Goal: Task Accomplishment & Management: Manage account settings

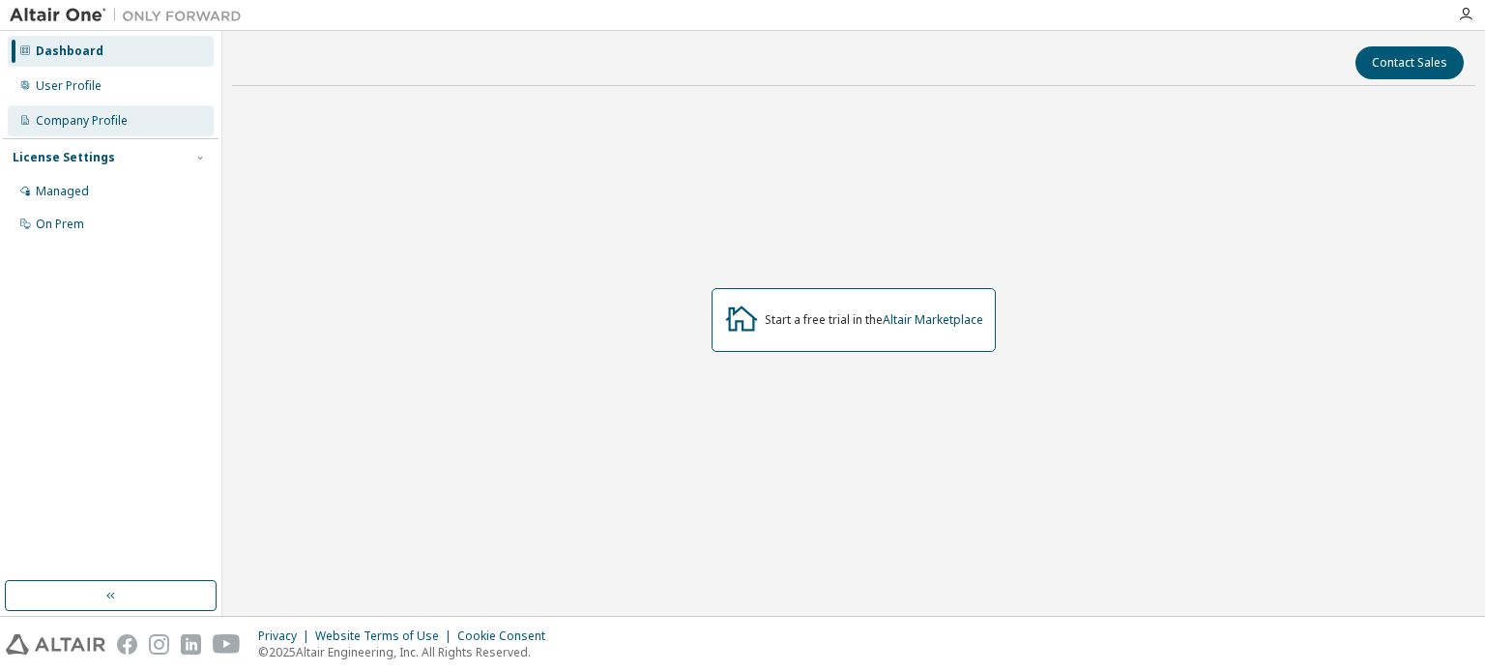
click at [58, 117] on div "Company Profile" at bounding box center [82, 120] width 92 height 15
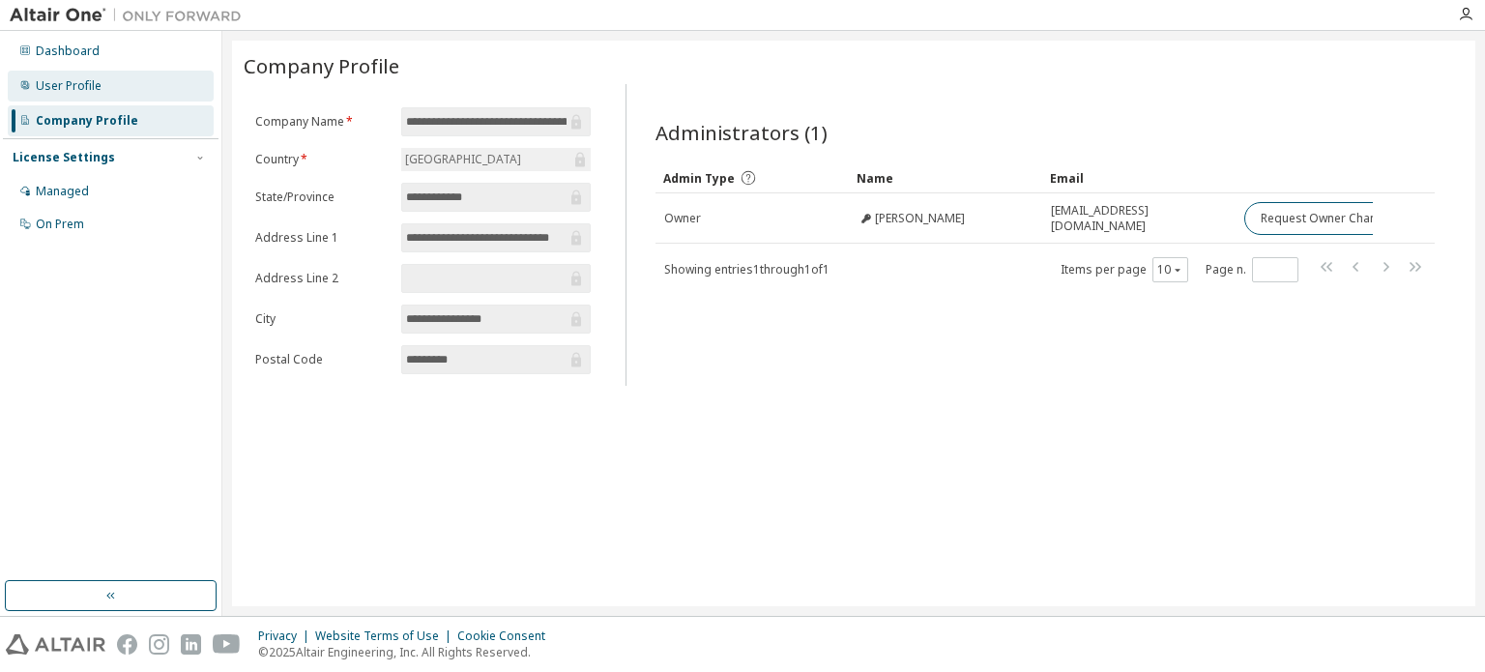
click at [58, 92] on div "User Profile" at bounding box center [69, 85] width 66 height 15
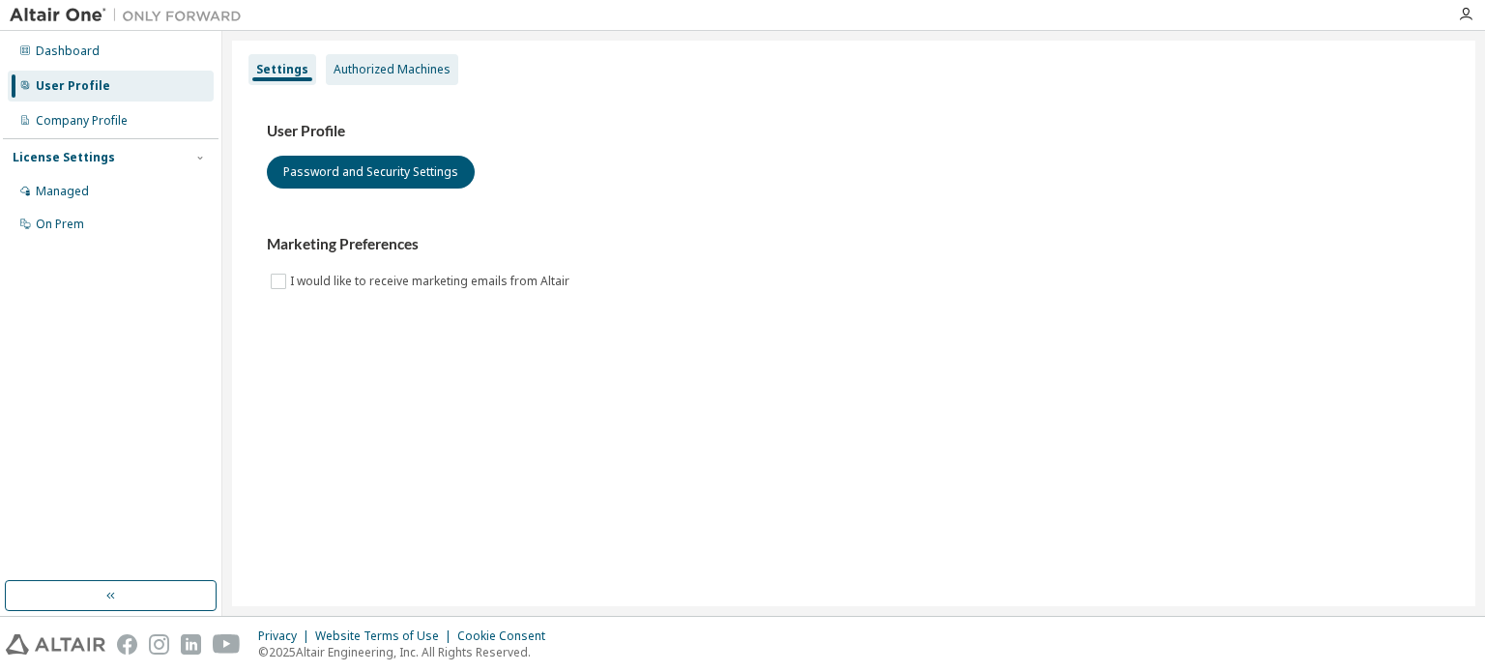
click at [347, 78] on div "Authorized Machines" at bounding box center [392, 69] width 132 height 31
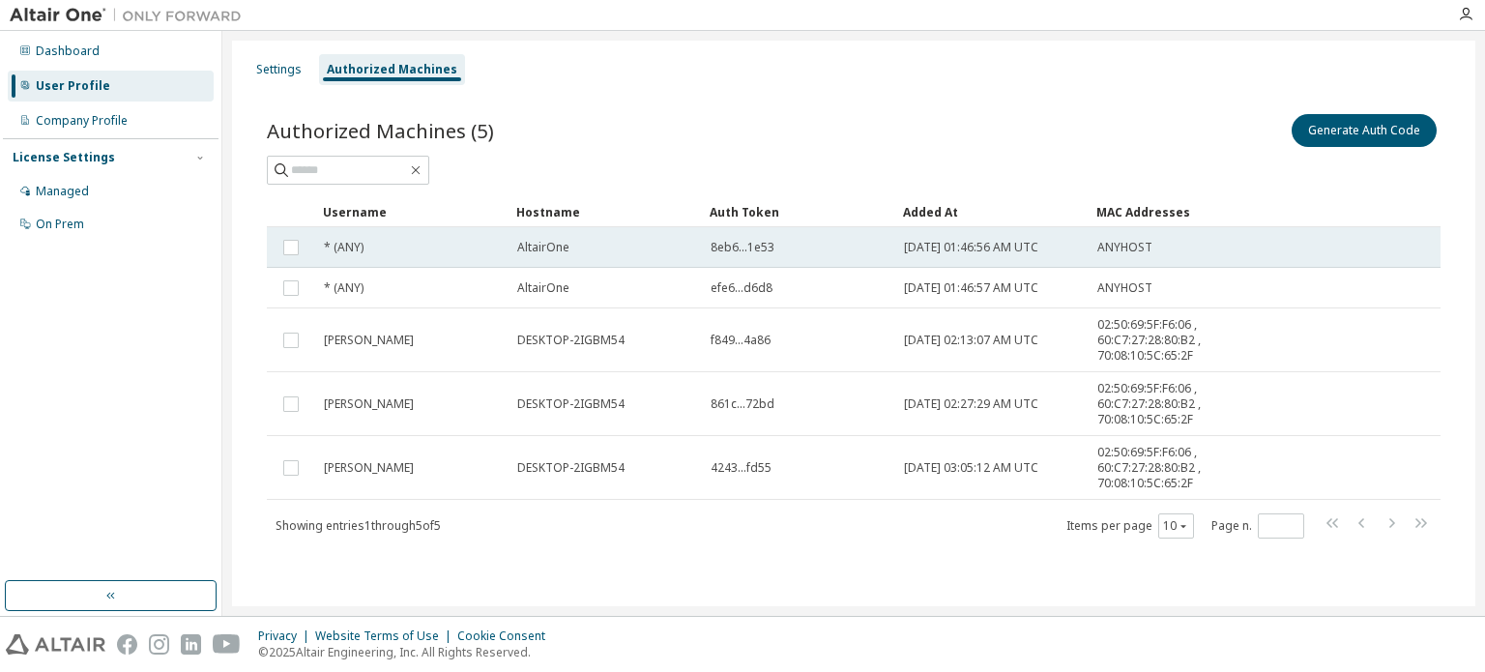
click at [667, 256] on td "AltairOne" at bounding box center [604, 247] width 193 height 41
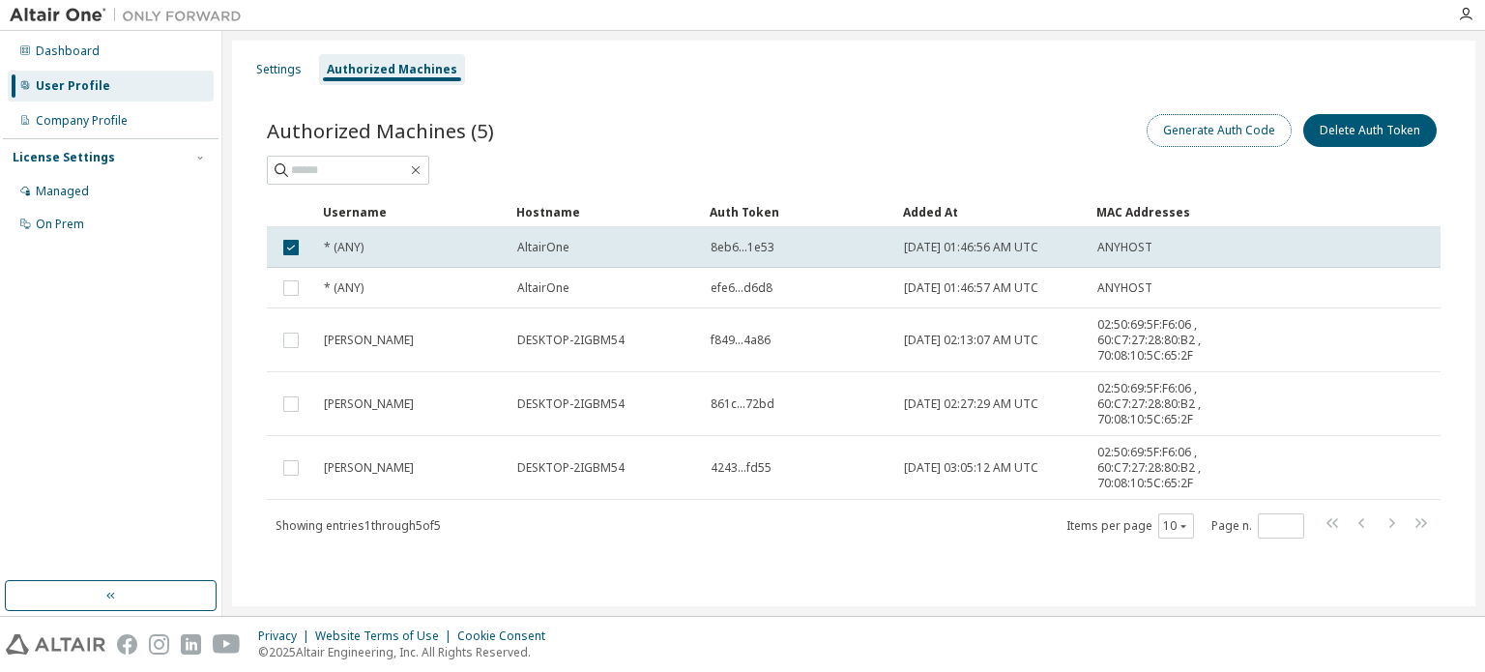
click at [1213, 140] on button "Generate Auth Code" at bounding box center [1218, 130] width 145 height 33
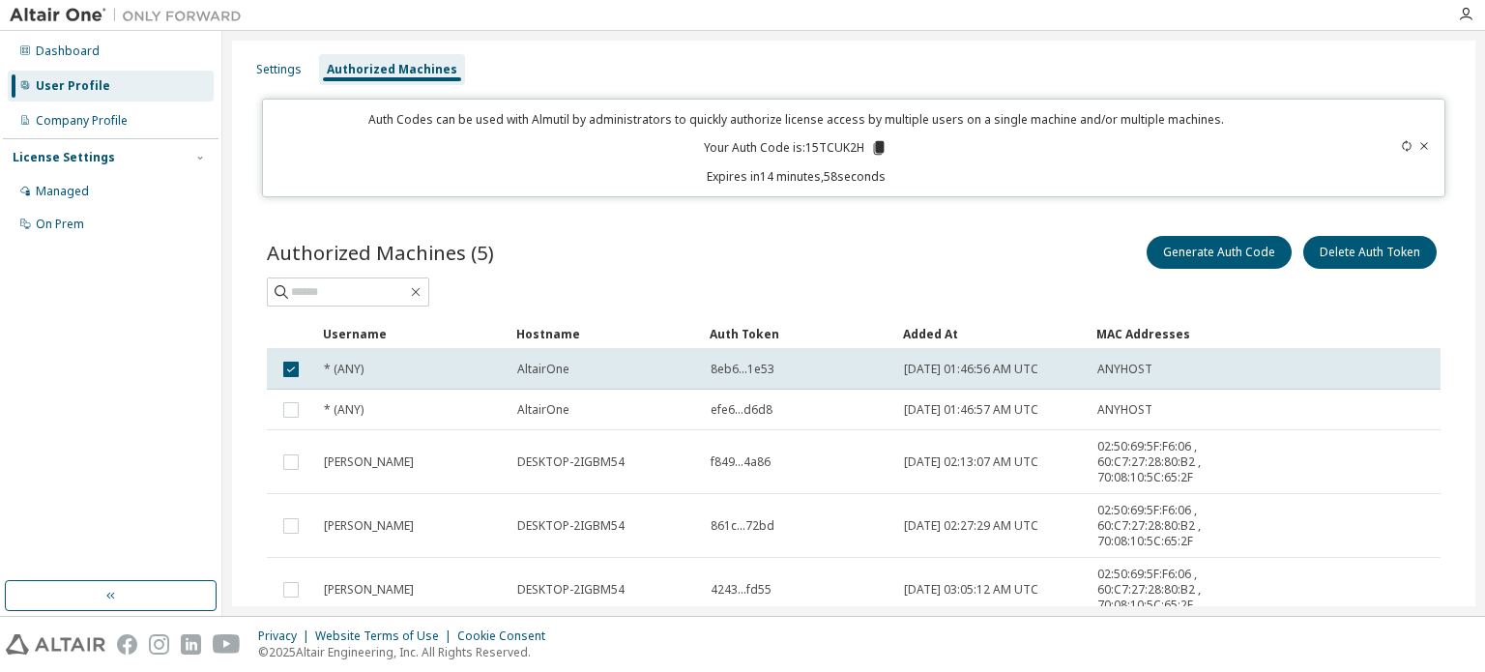
click at [881, 151] on icon at bounding box center [878, 147] width 17 height 17
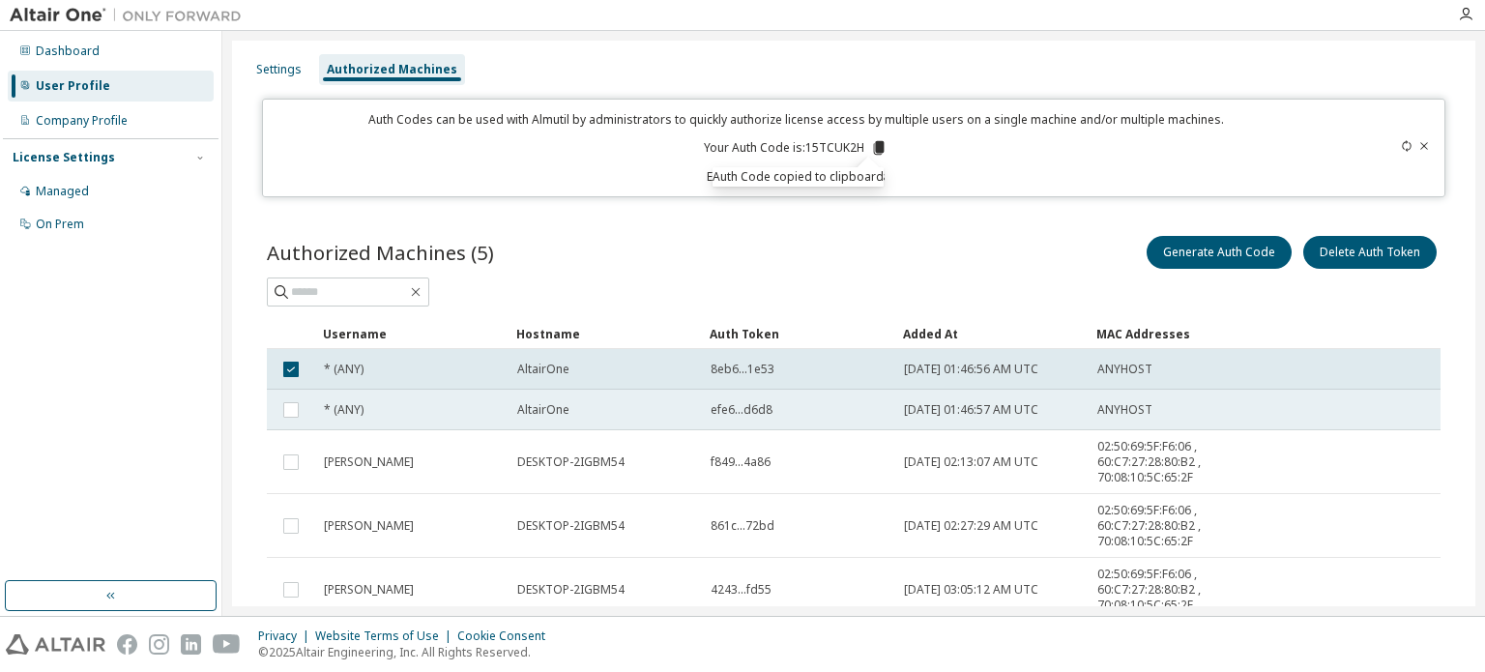
click at [622, 407] on div "AltairOne" at bounding box center [605, 409] width 176 height 15
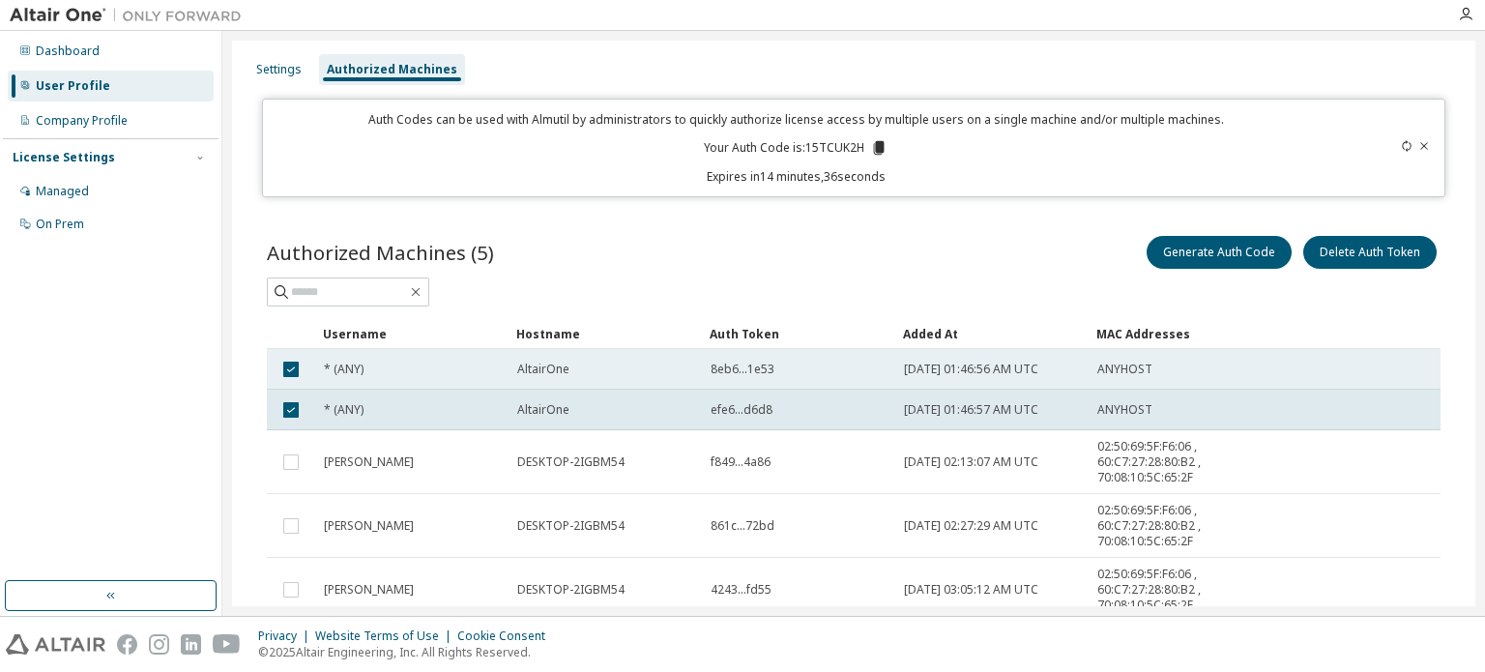
click at [599, 365] on div "AltairOne" at bounding box center [605, 368] width 176 height 15
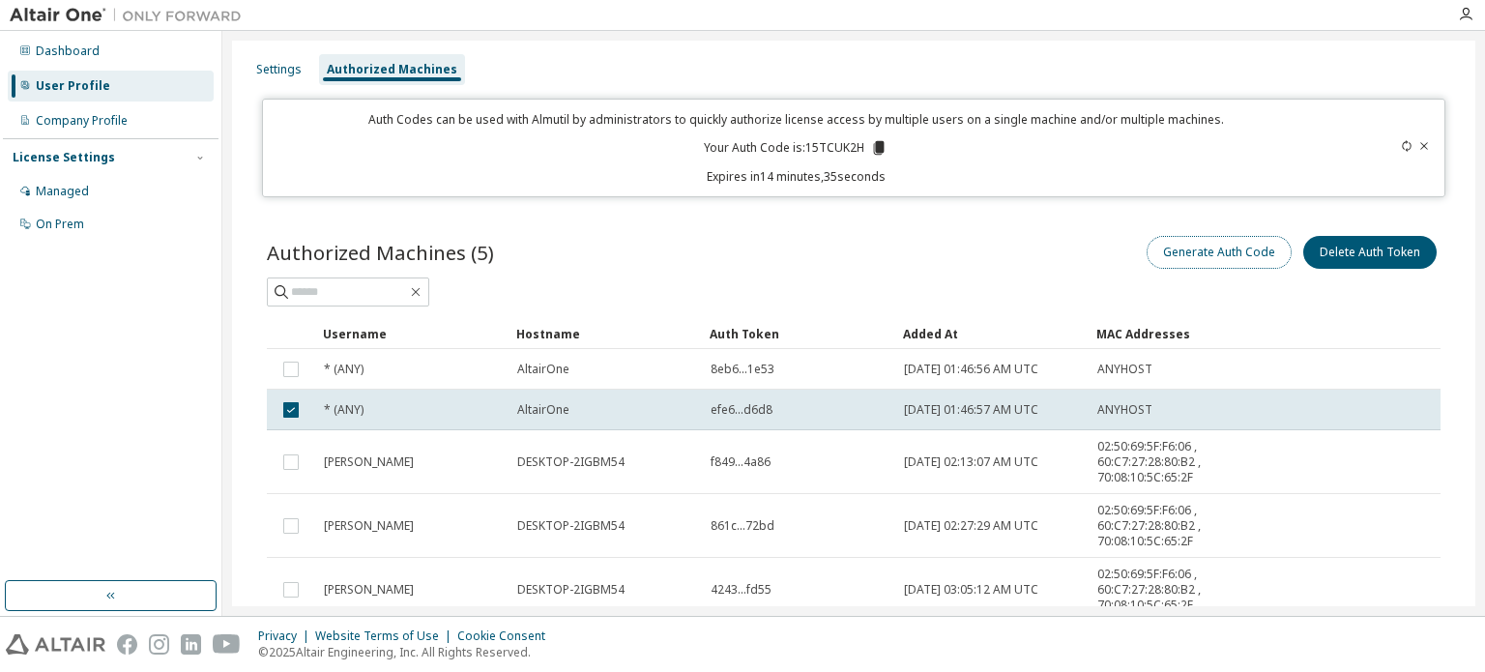
click at [1183, 245] on button "Generate Auth Code" at bounding box center [1218, 252] width 145 height 33
click at [1418, 150] on icon at bounding box center [1424, 146] width 12 height 12
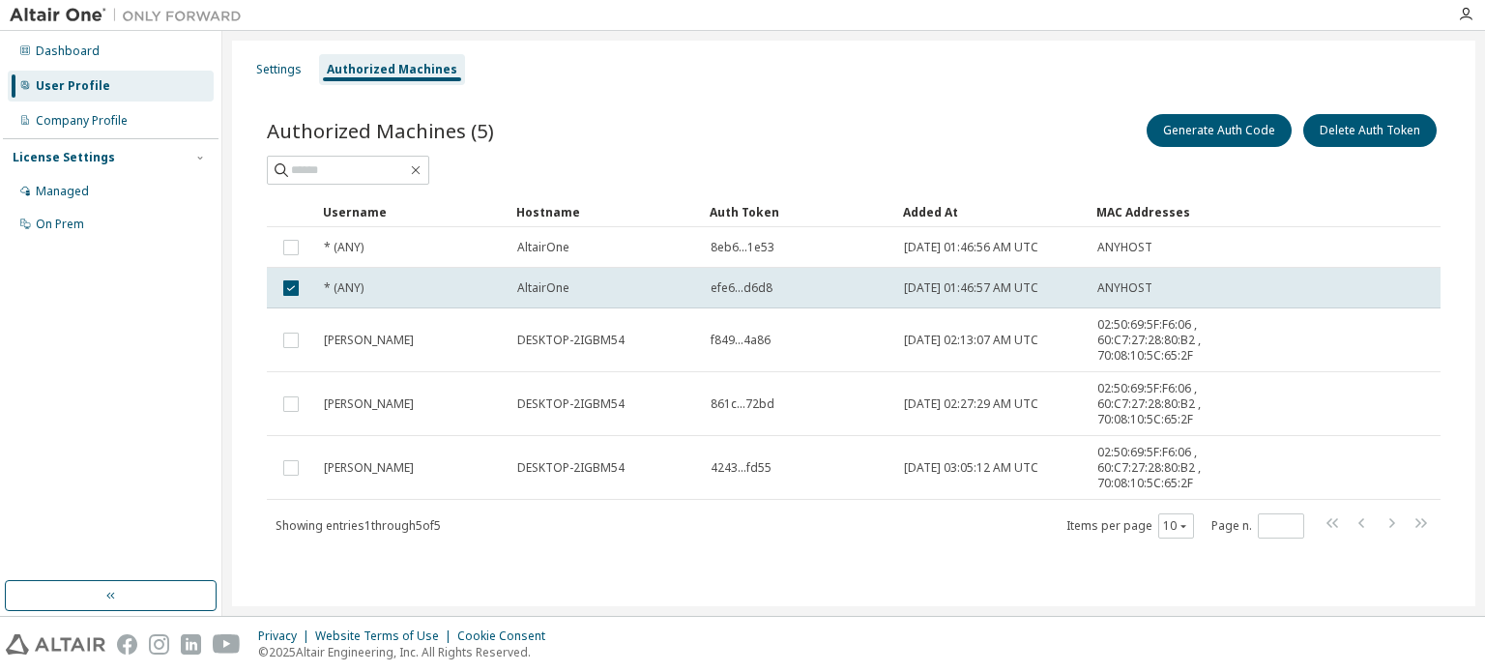
click at [1225, 147] on div "Generate Auth Code Delete Auth Token" at bounding box center [1146, 130] width 587 height 41
click at [1221, 140] on button "Generate Auth Code" at bounding box center [1218, 130] width 145 height 33
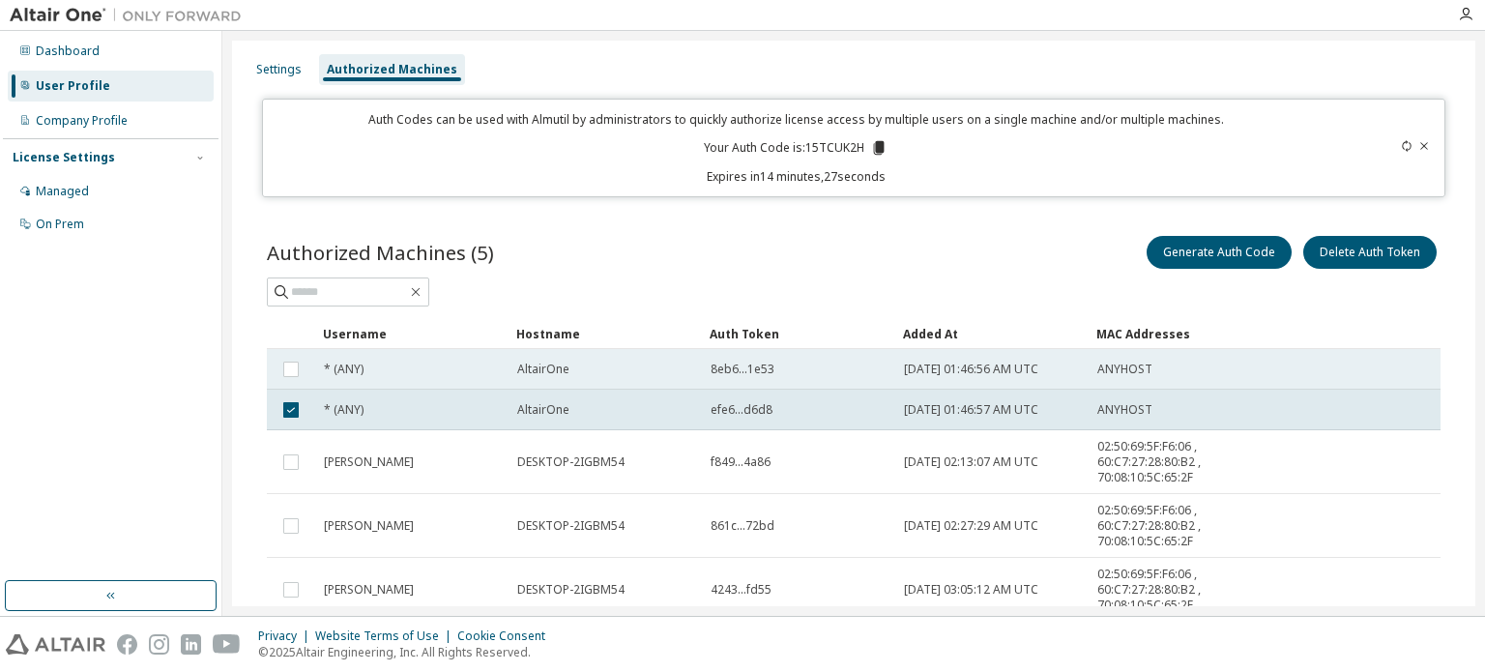
click at [781, 368] on div "8eb6...1e53" at bounding box center [798, 368] width 176 height 15
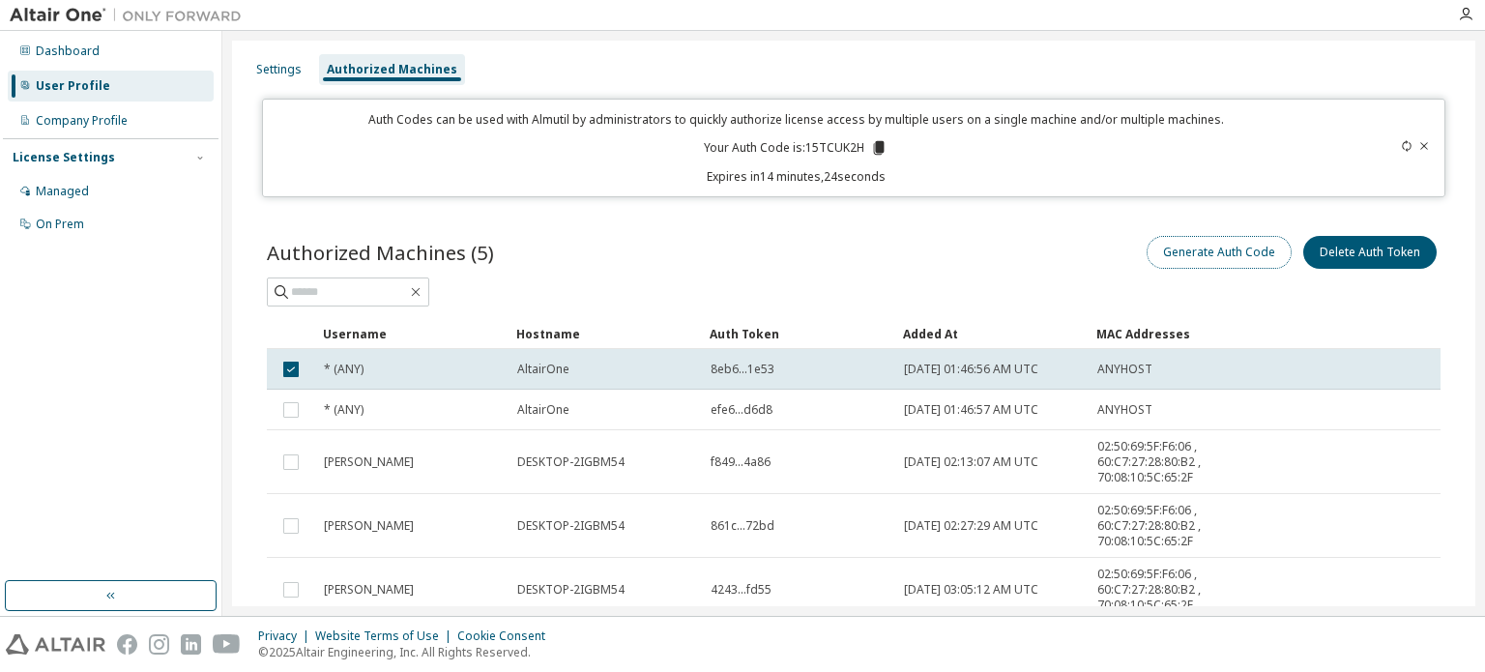
click at [1188, 243] on button "Generate Auth Code" at bounding box center [1218, 252] width 145 height 33
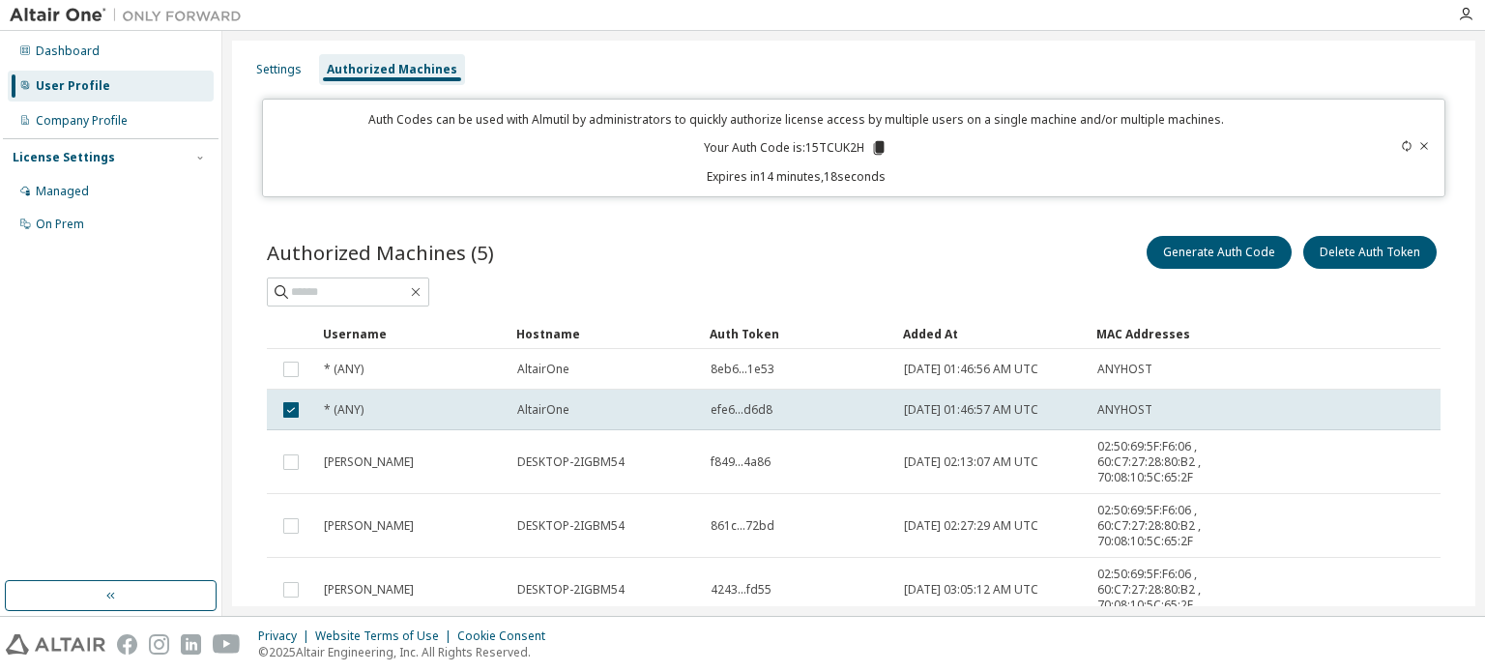
click at [276, 418] on td at bounding box center [291, 409] width 48 height 41
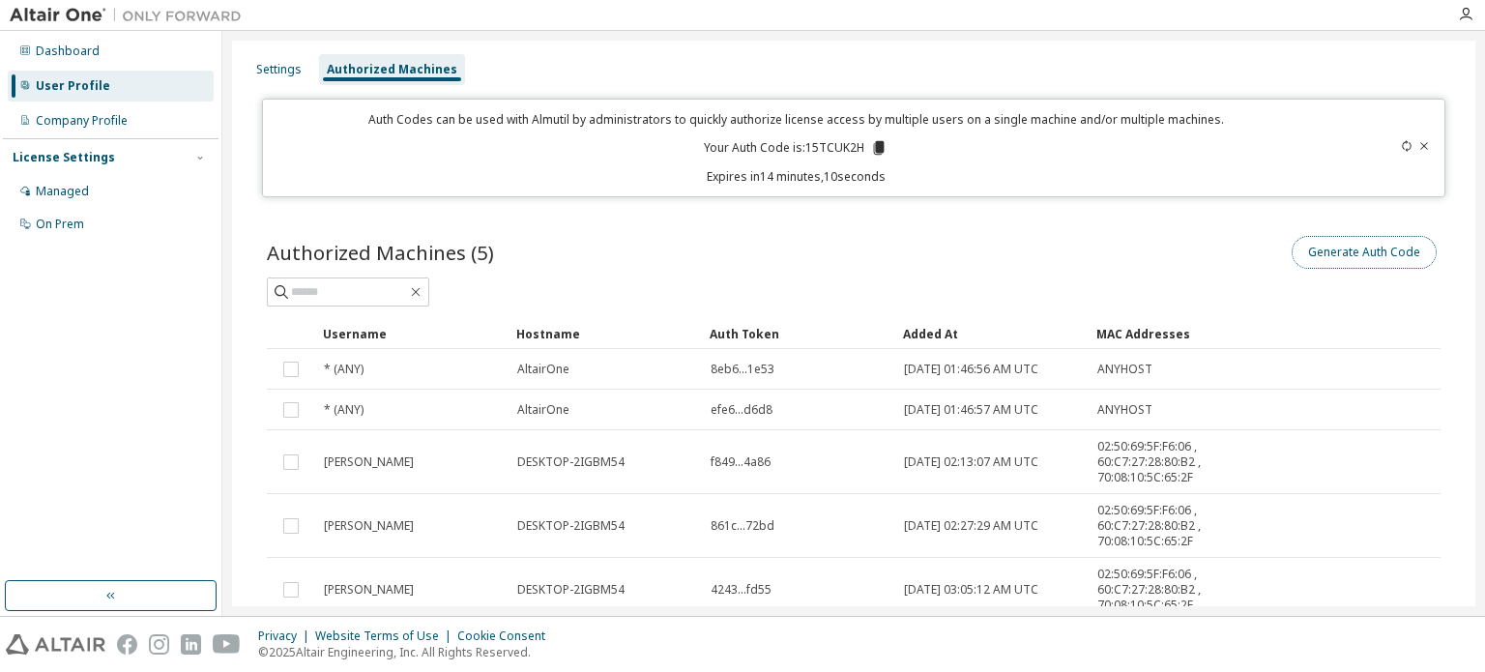
click at [1336, 247] on button "Generate Auth Code" at bounding box center [1363, 252] width 145 height 33
click at [1014, 365] on span "[DATE] 01:46:56 AM UTC" at bounding box center [971, 368] width 134 height 15
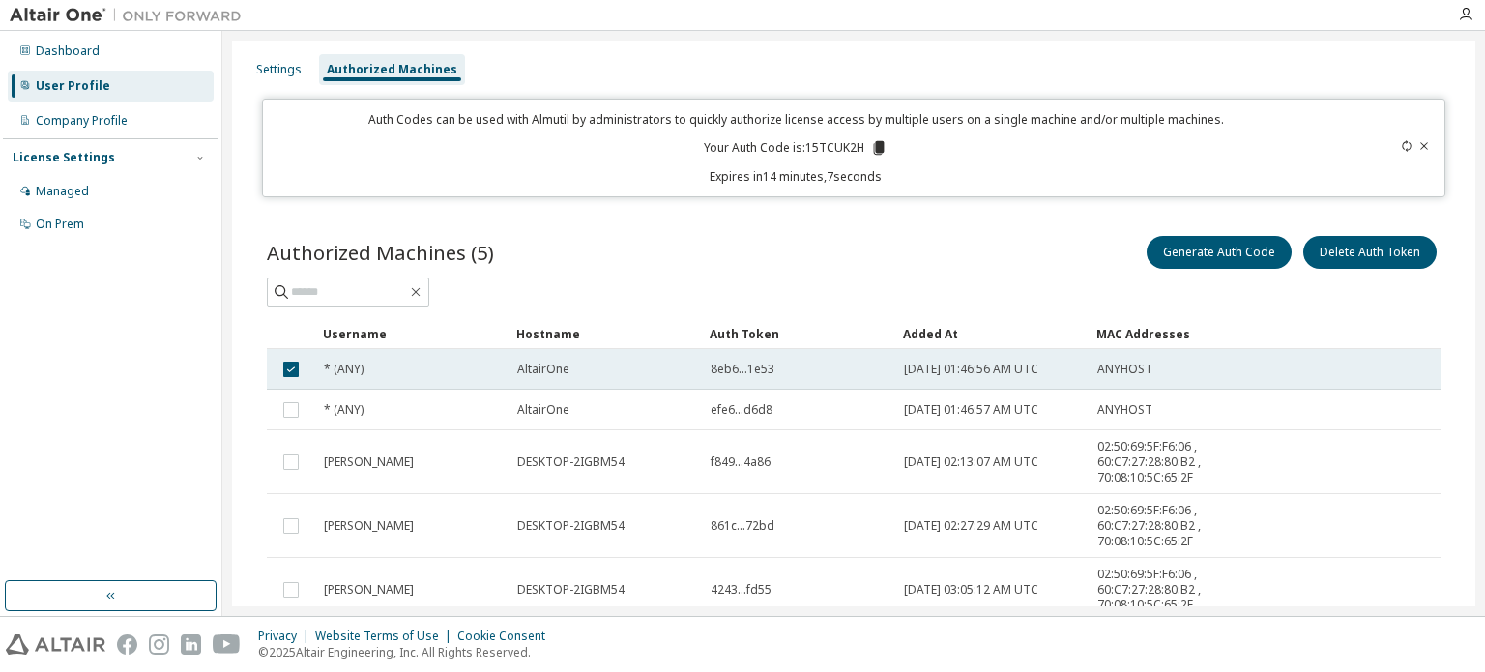
click at [1196, 363] on div "ANYHOST" at bounding box center [1164, 368] width 135 height 15
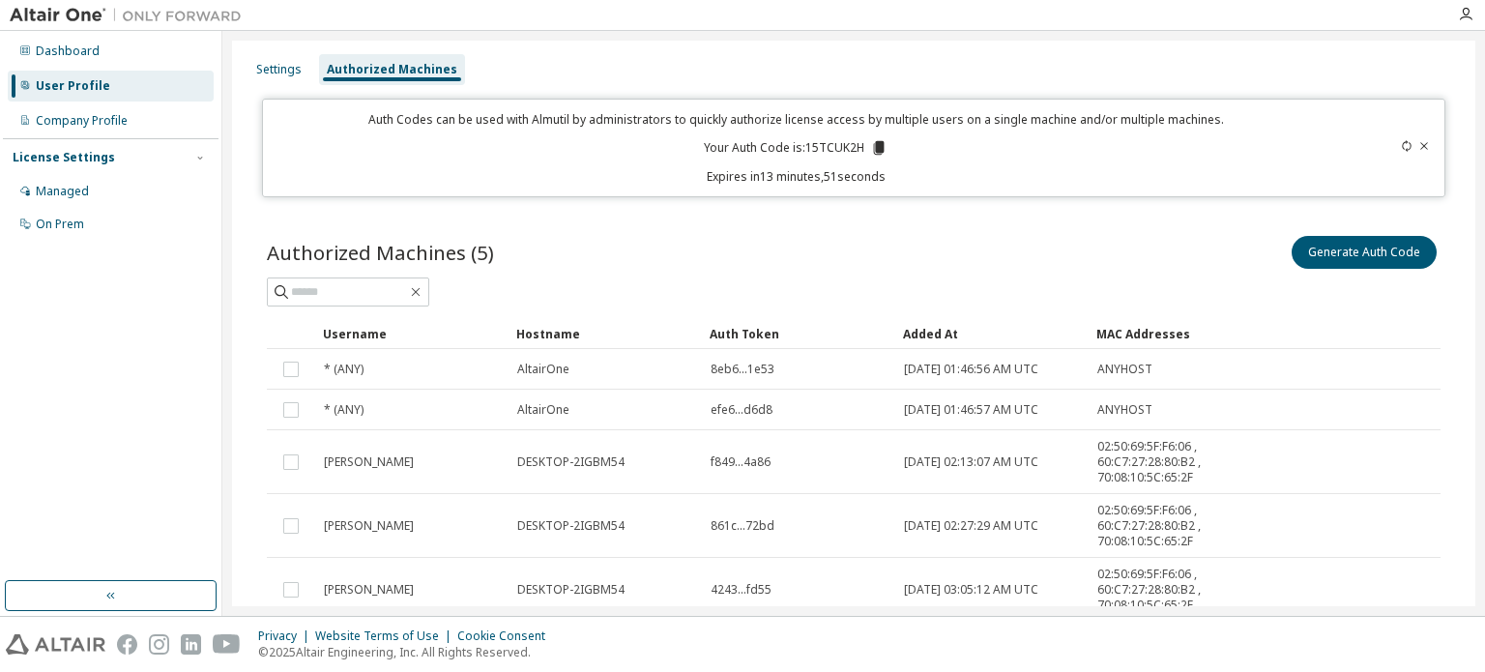
click at [781, 370] on div "8eb6...1e53" at bounding box center [798, 368] width 176 height 15
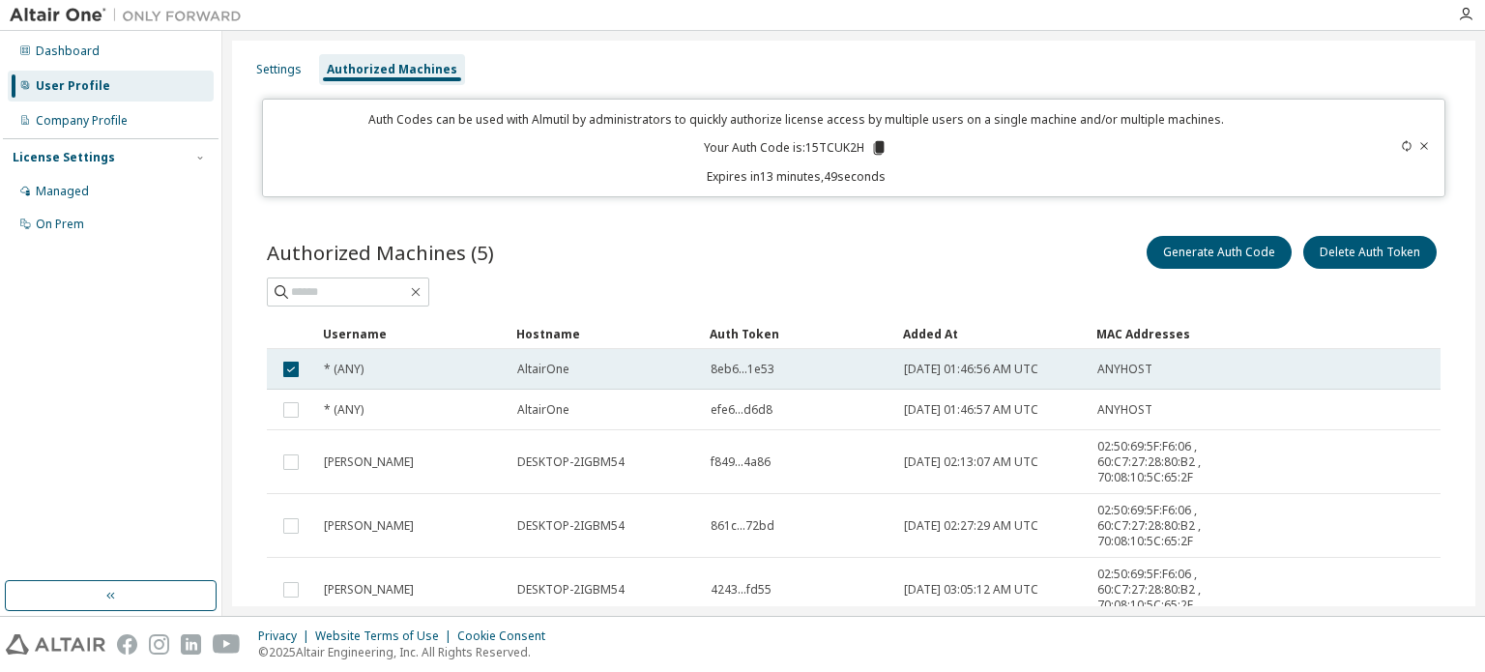
click at [874, 366] on div "8eb6...1e53" at bounding box center [798, 368] width 176 height 15
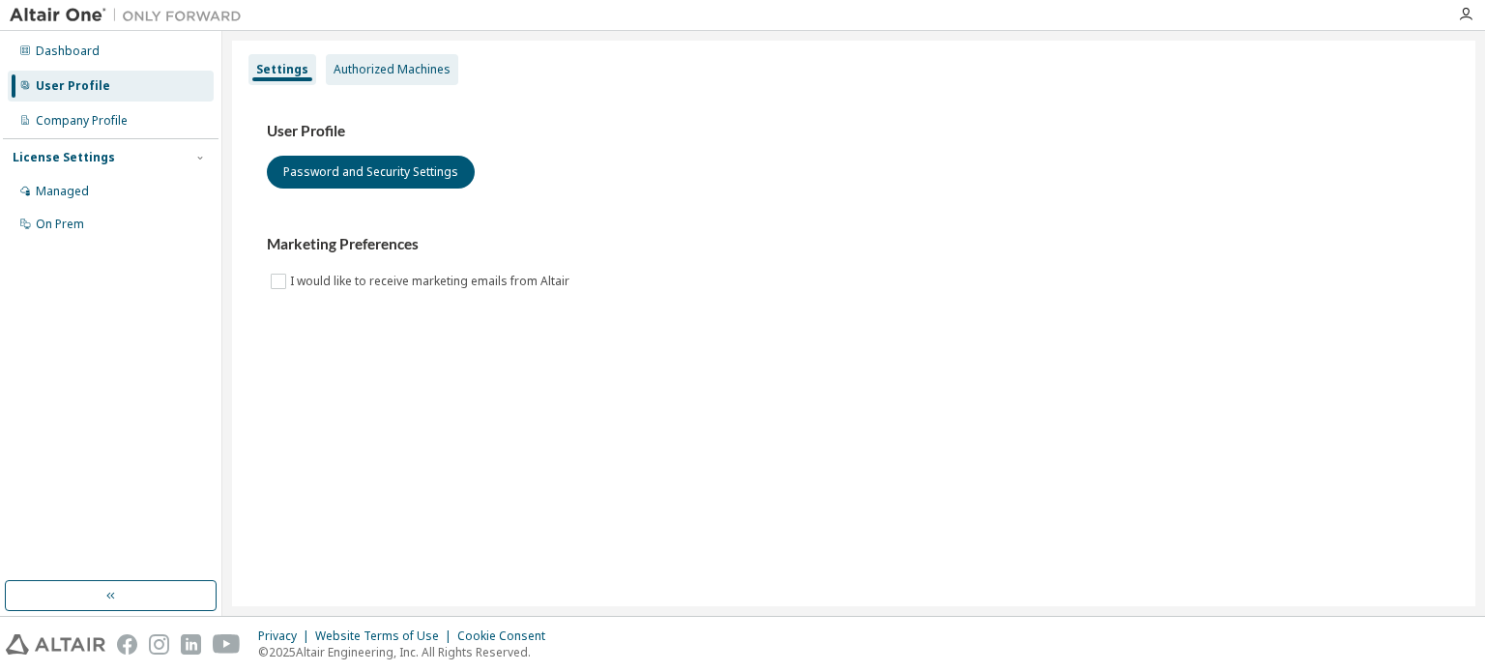
click at [406, 77] on div "Authorized Machines" at bounding box center [392, 69] width 132 height 31
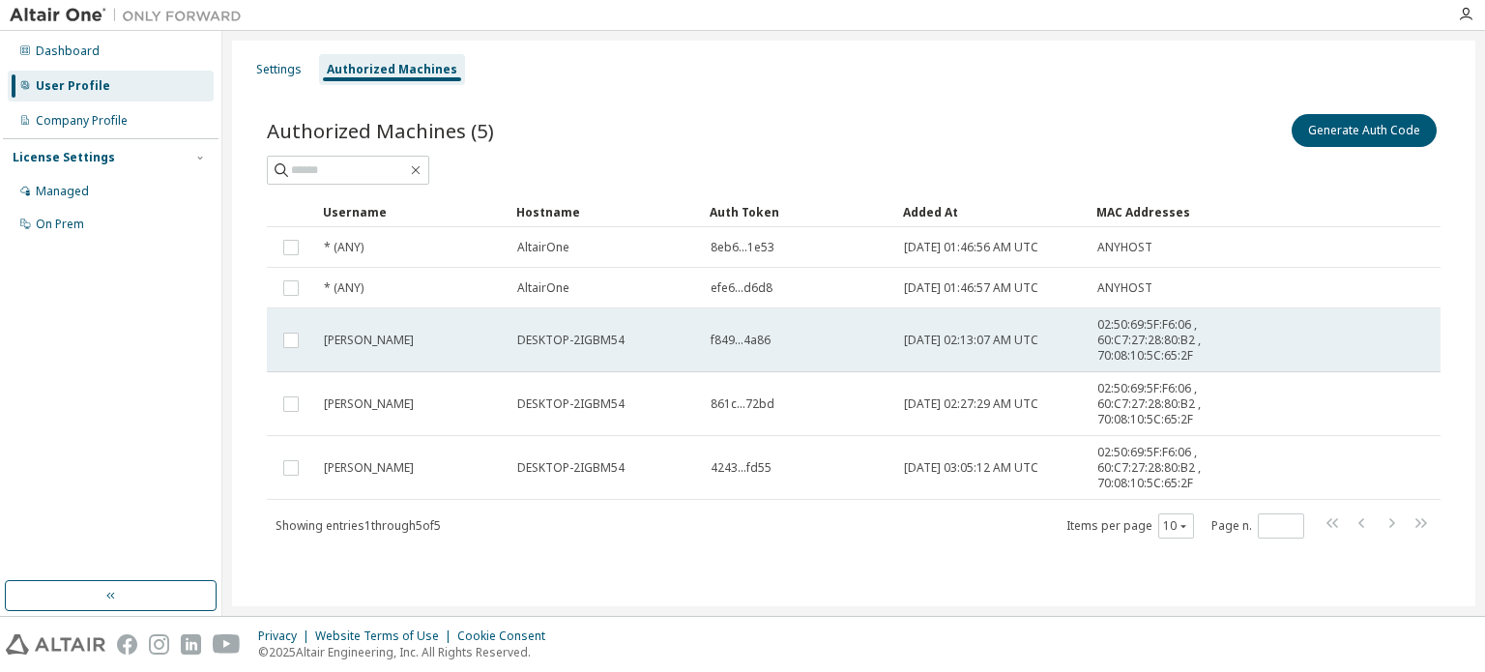
click at [432, 351] on td "[PERSON_NAME]" at bounding box center [411, 340] width 193 height 64
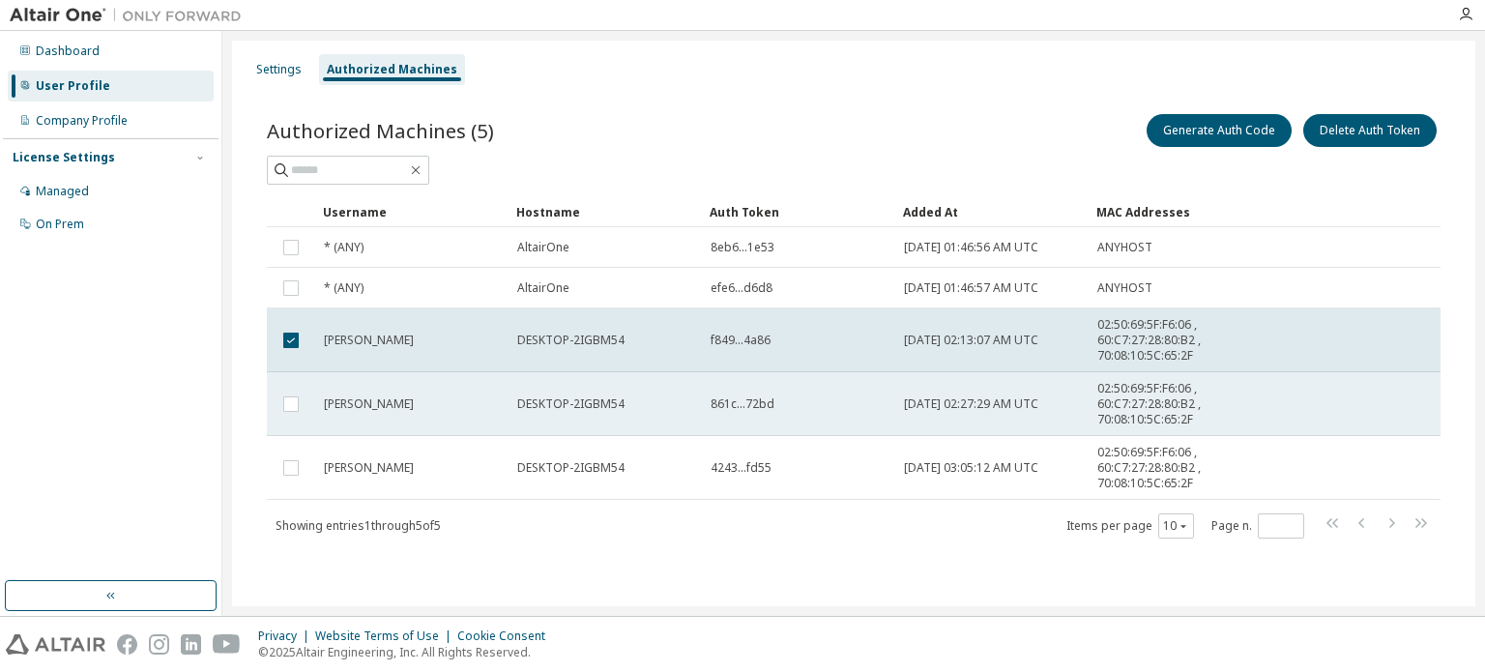
click at [449, 387] on td "[PERSON_NAME]" at bounding box center [411, 404] width 193 height 64
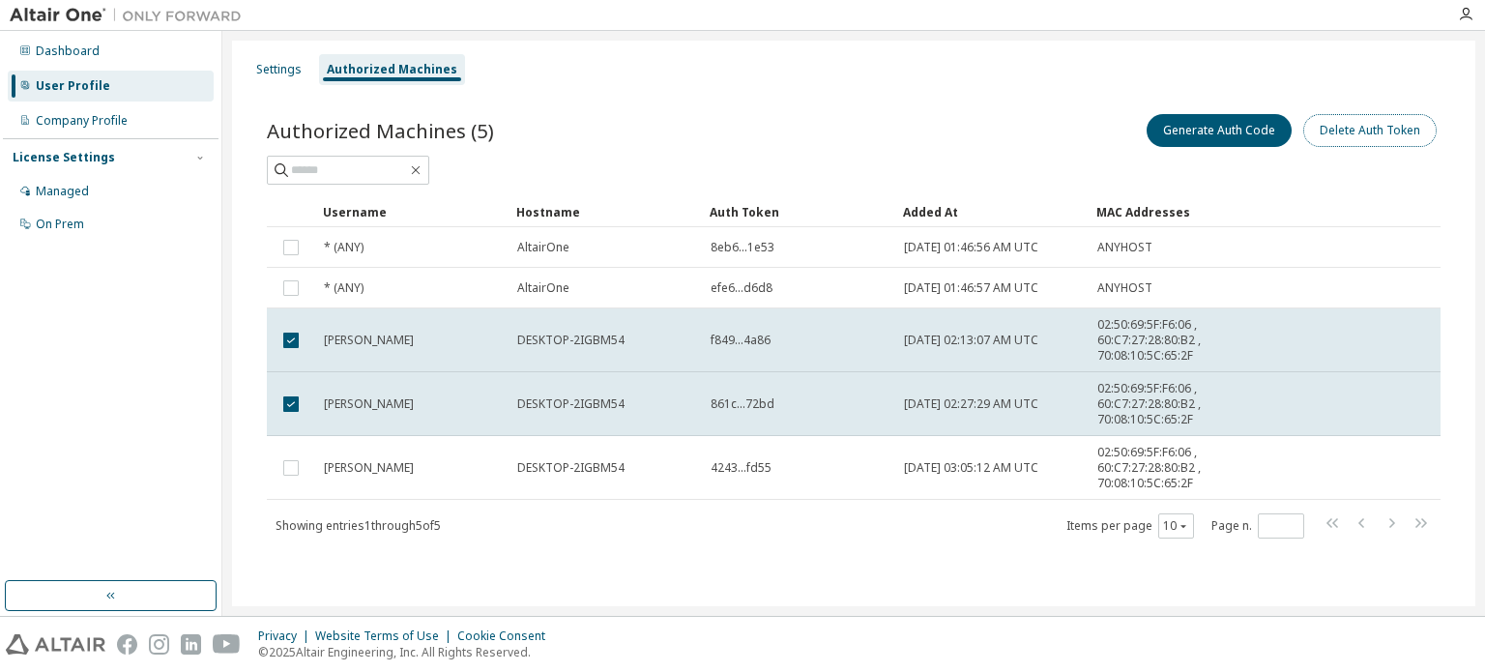
click at [1335, 137] on button "Delete Auth Token" at bounding box center [1369, 130] width 133 height 33
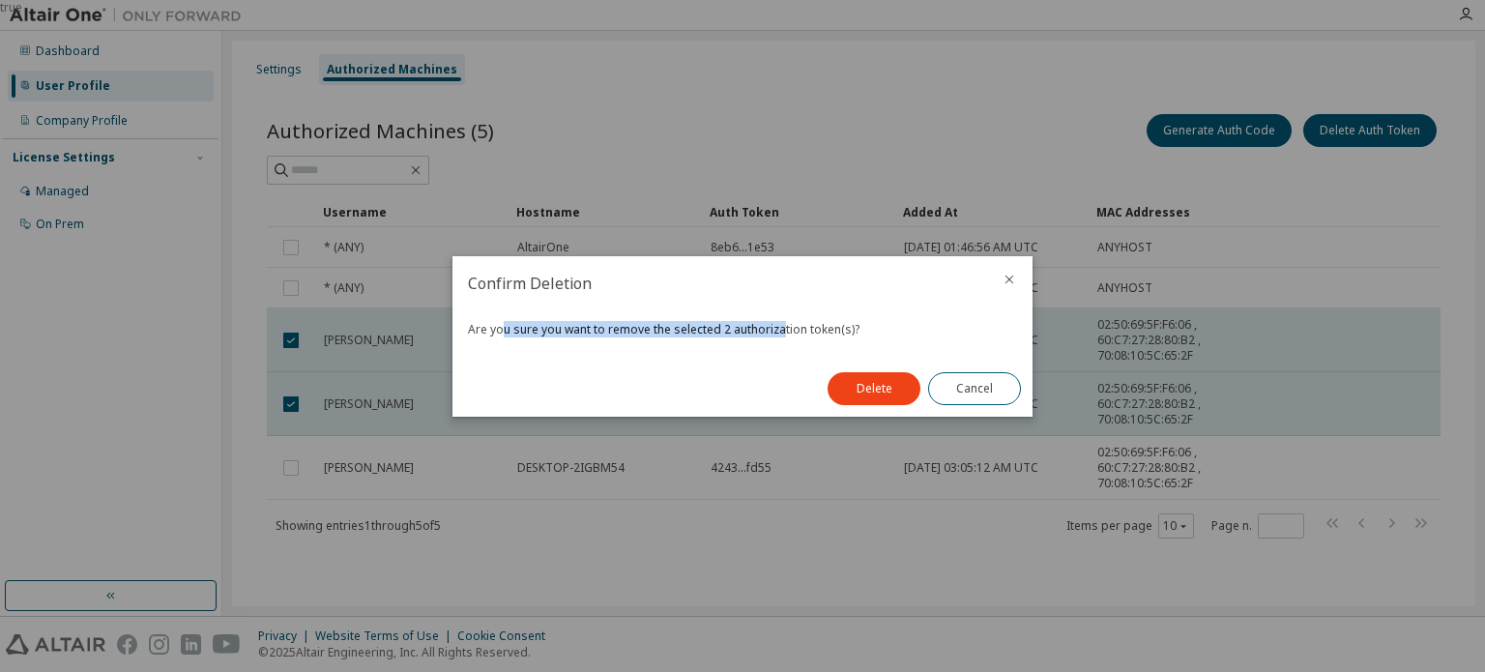
drag, startPoint x: 516, startPoint y: 332, endPoint x: 785, endPoint y: 330, distance: 268.7
click at [784, 330] on div "Are you sure you want to remove the selected 2 authorization token(s)?" at bounding box center [742, 329] width 549 height 15
click at [785, 330] on div "Are you sure you want to remove the selected 2 authorization token(s)?" at bounding box center [742, 329] width 549 height 15
click at [1015, 284] on icon "close" at bounding box center [1008, 279] width 15 height 15
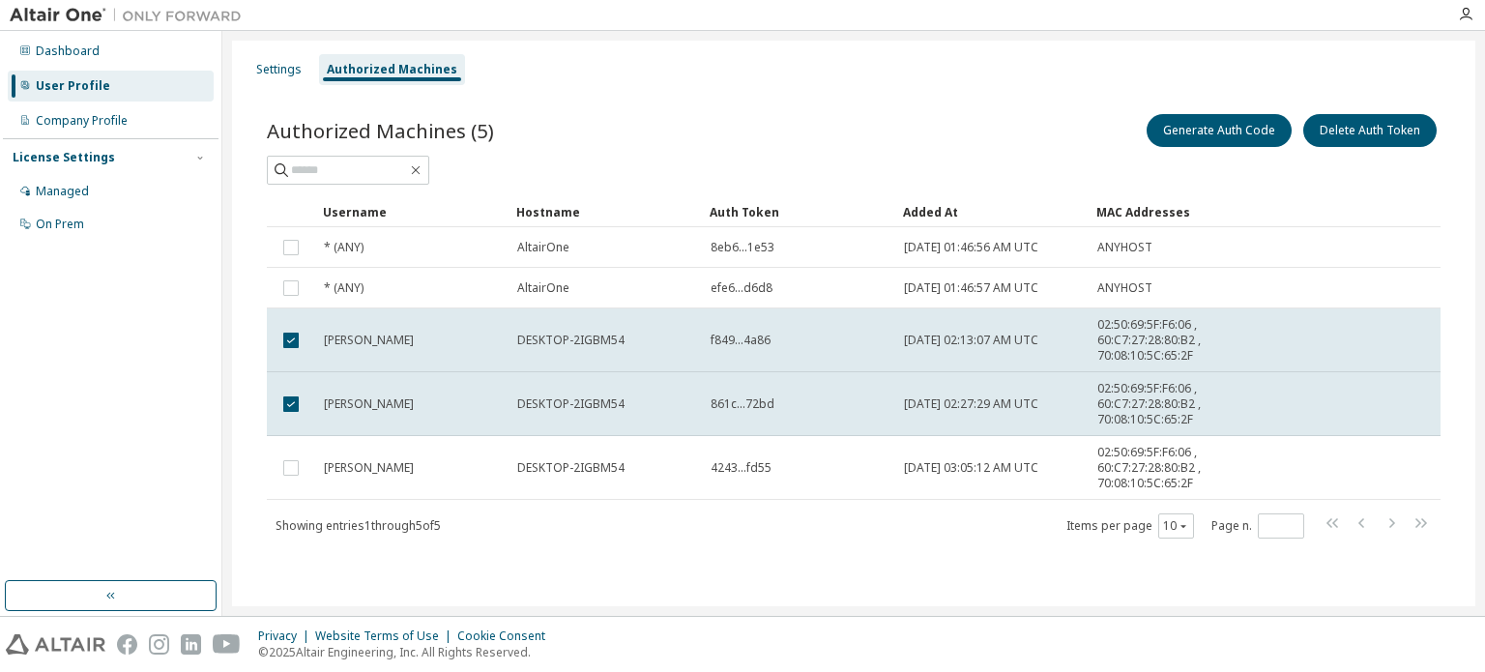
click at [746, 141] on div "Authorized Machines (5) Generate Auth Code Delete Auth Token" at bounding box center [853, 130] width 1173 height 41
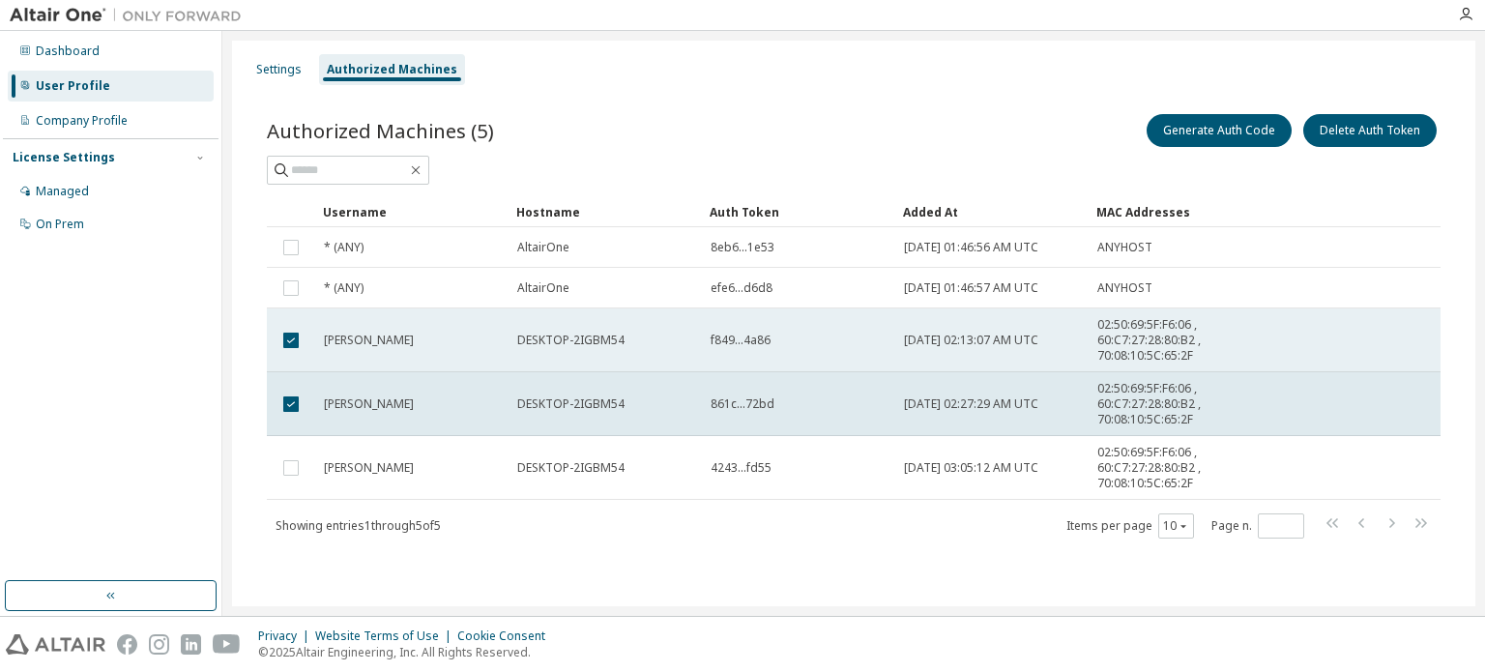
click at [389, 339] on div "[PERSON_NAME]" at bounding box center [412, 339] width 176 height 15
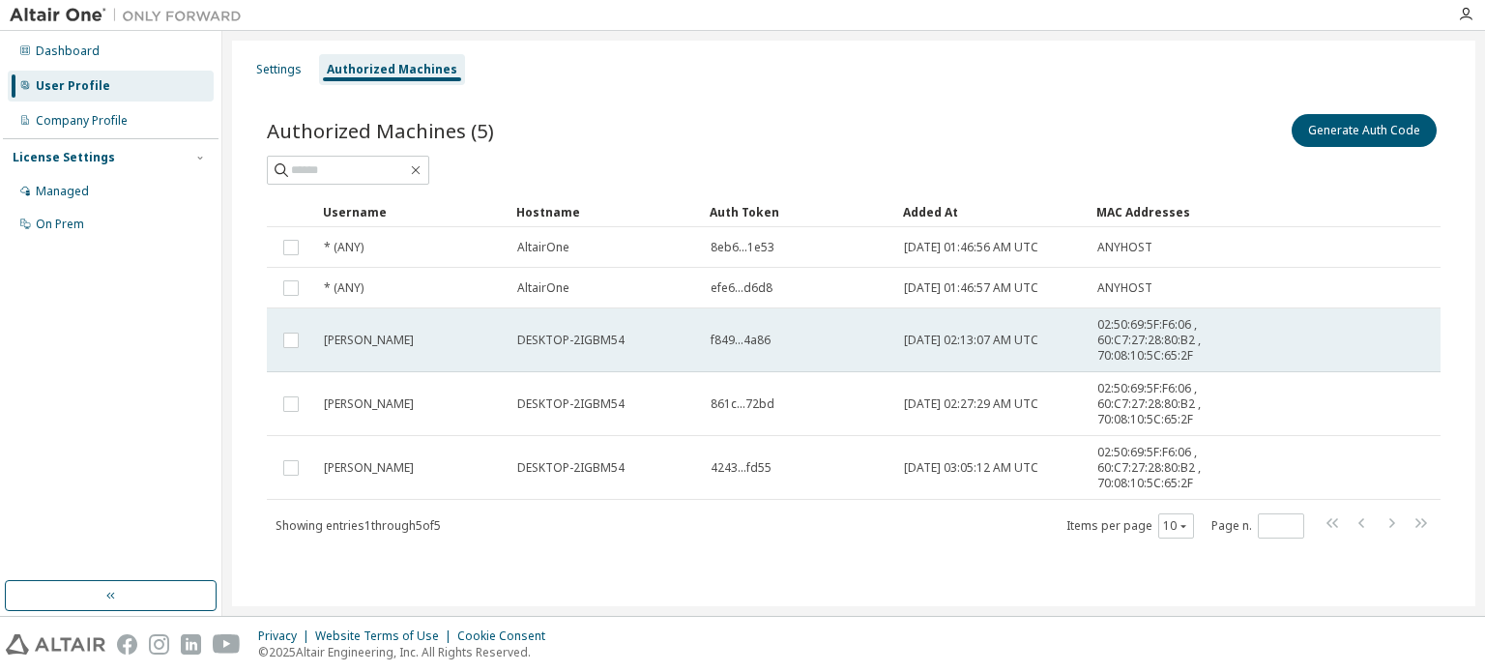
click at [801, 339] on div "f849...4a86" at bounding box center [798, 339] width 176 height 15
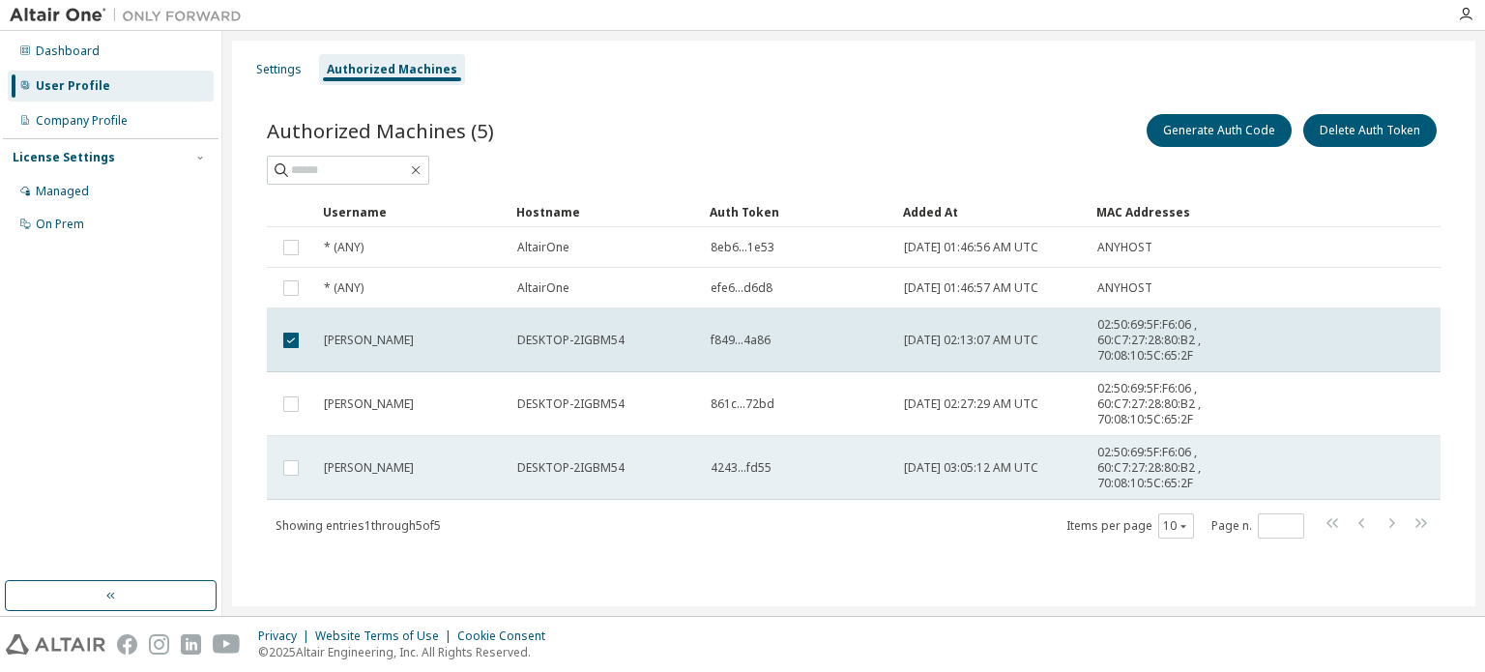
click at [827, 436] on td "4243...fd55" at bounding box center [798, 468] width 193 height 64
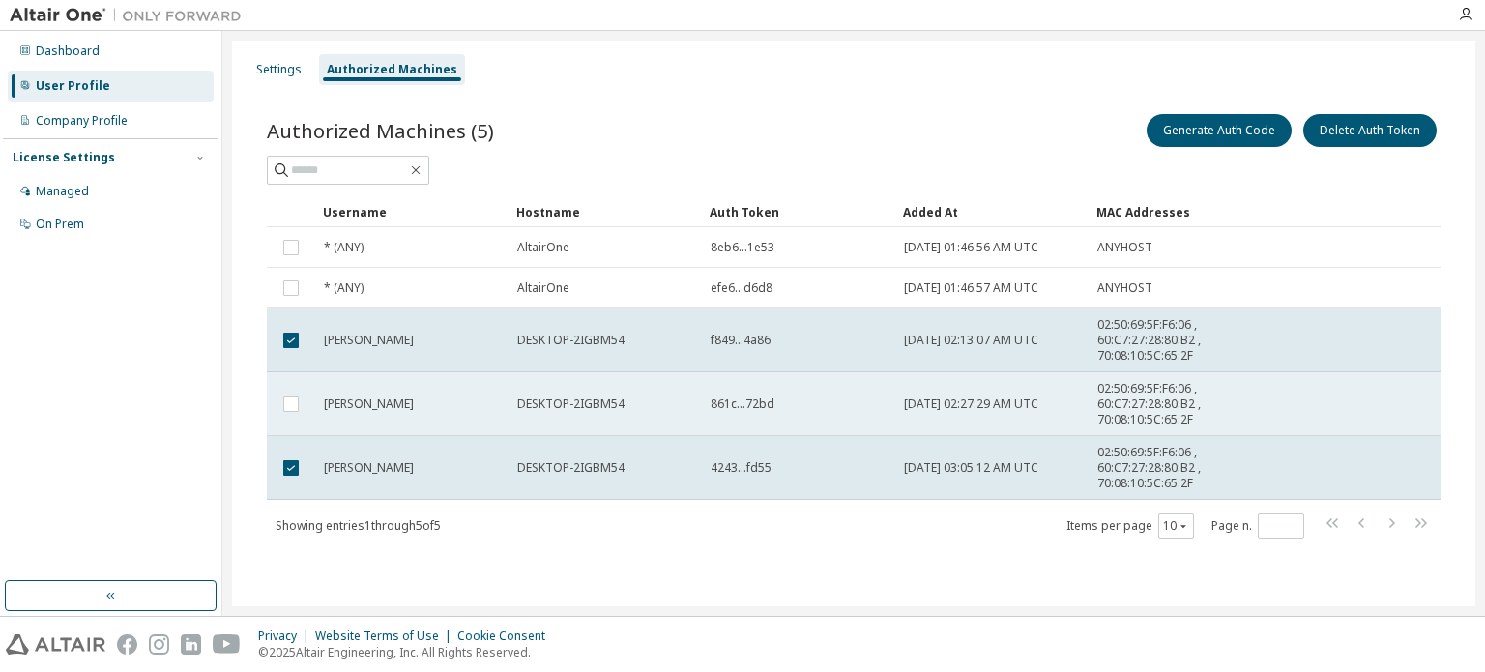
click at [825, 396] on div "861c...72bd" at bounding box center [798, 403] width 176 height 15
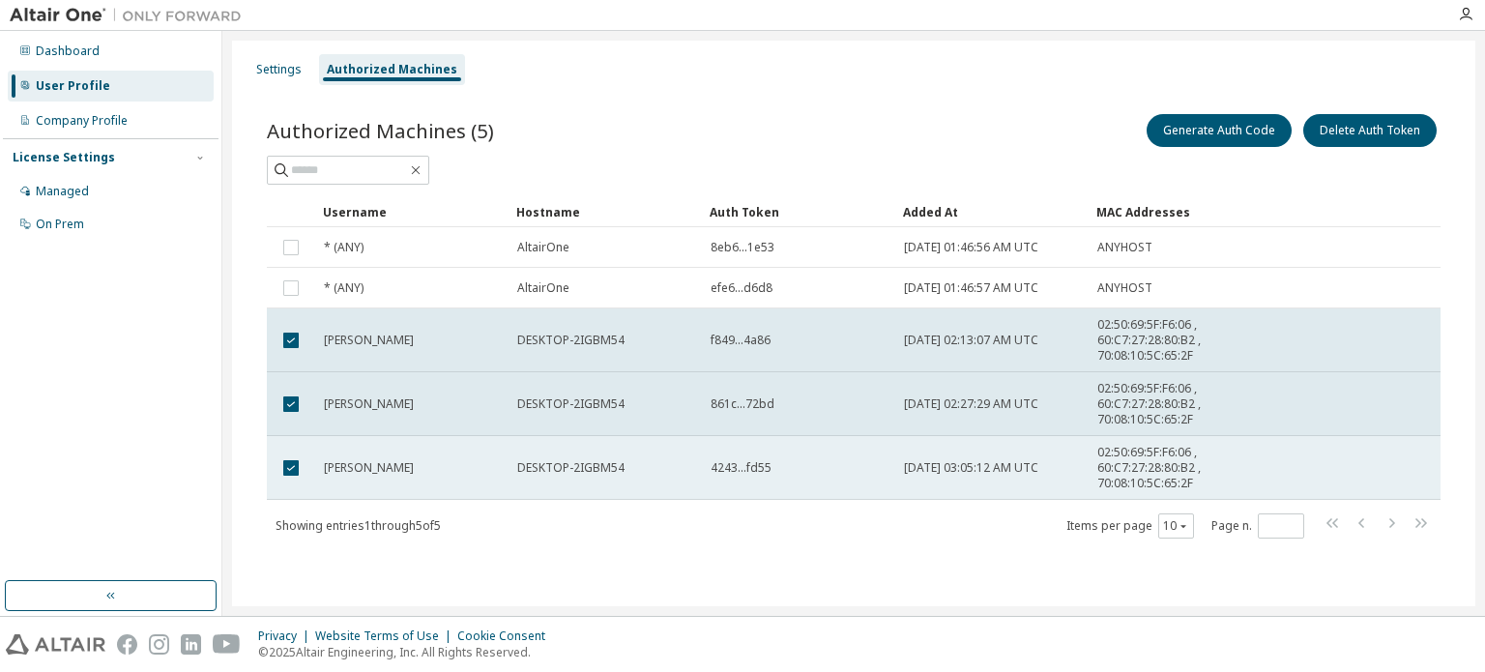
click at [840, 468] on div "4243...fd55" at bounding box center [798, 467] width 176 height 15
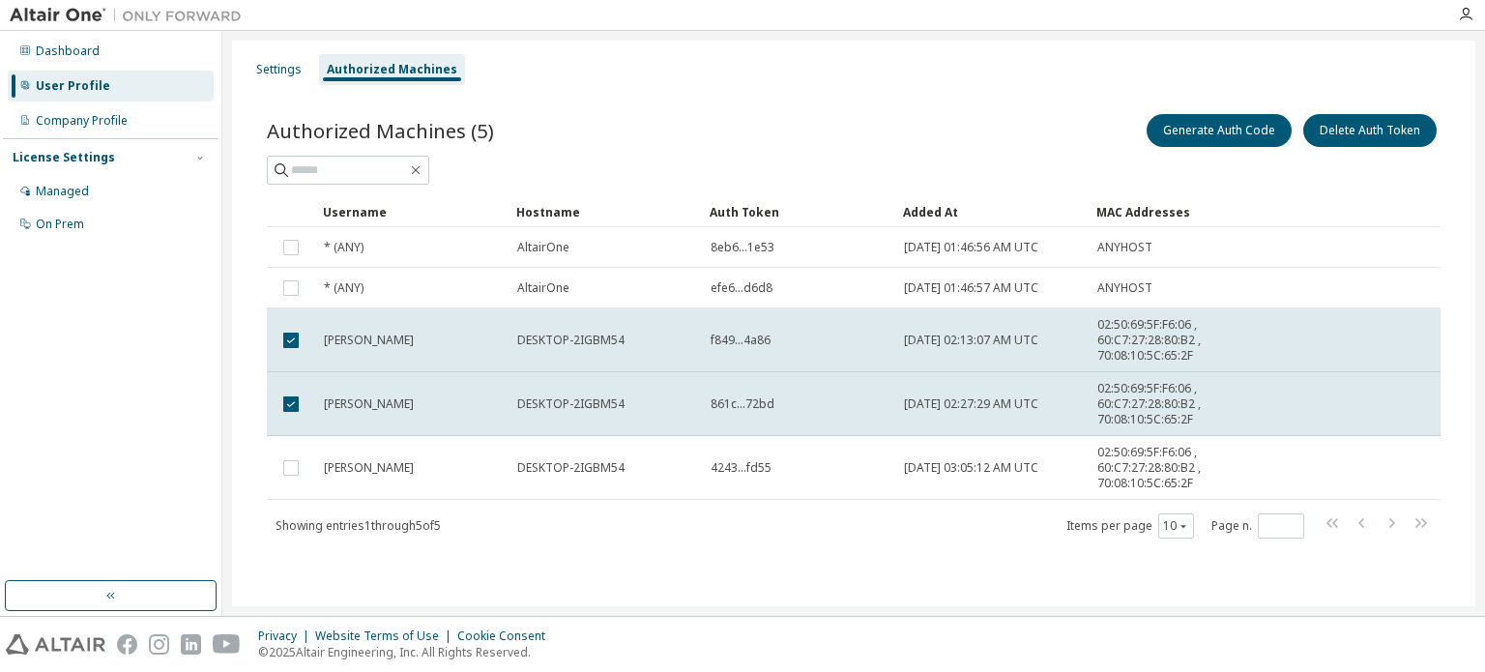
click at [826, 409] on div "861c...72bd" at bounding box center [798, 403] width 176 height 15
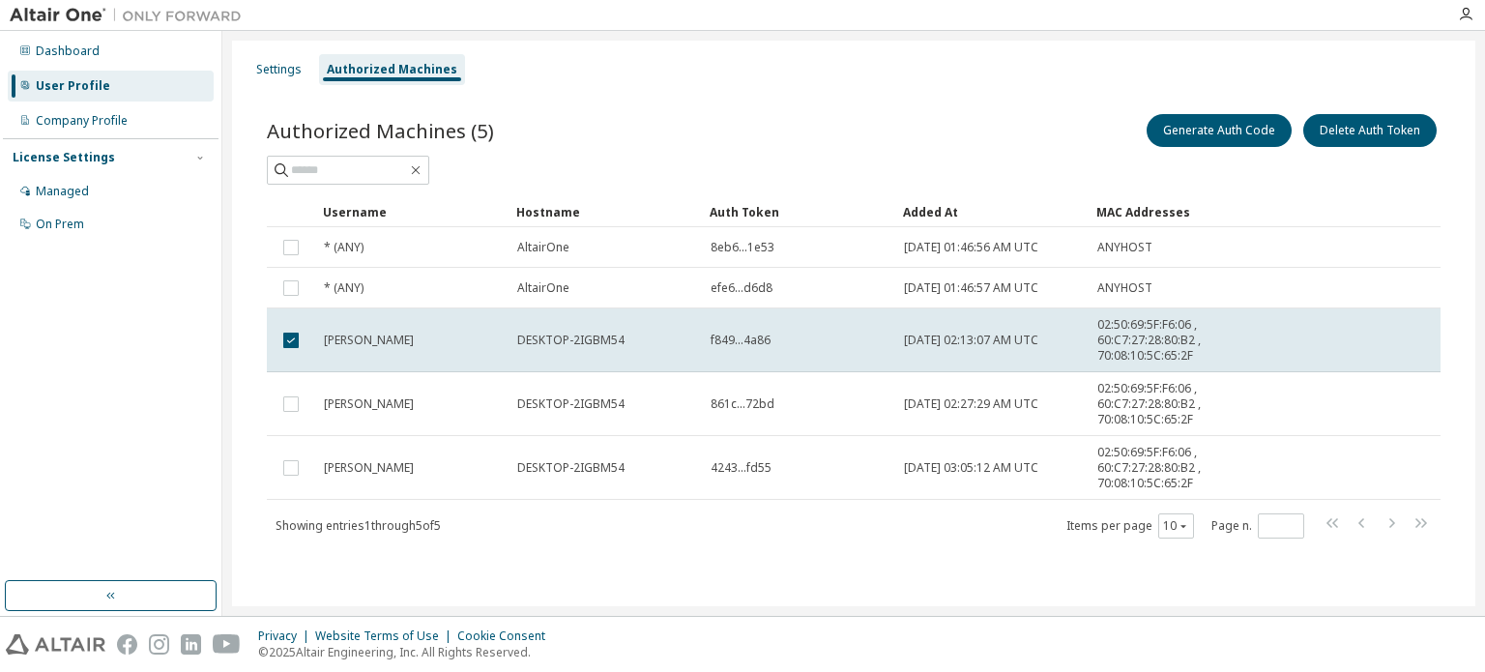
click at [825, 359] on td "f849...4a86" at bounding box center [798, 340] width 193 height 64
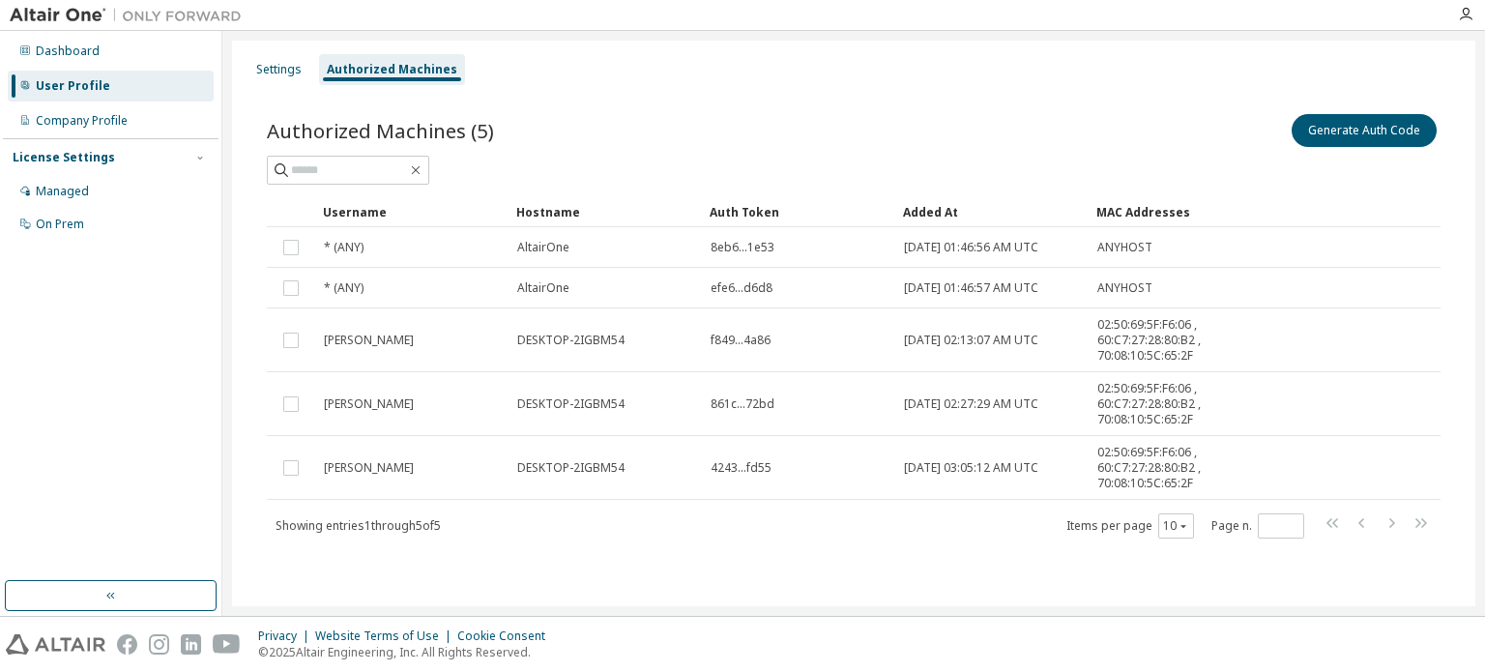
click at [889, 669] on div "Privacy Website Terms of Use Cookie Consent © 2025 Altair Engineering, Inc. All…" at bounding box center [742, 644] width 1485 height 55
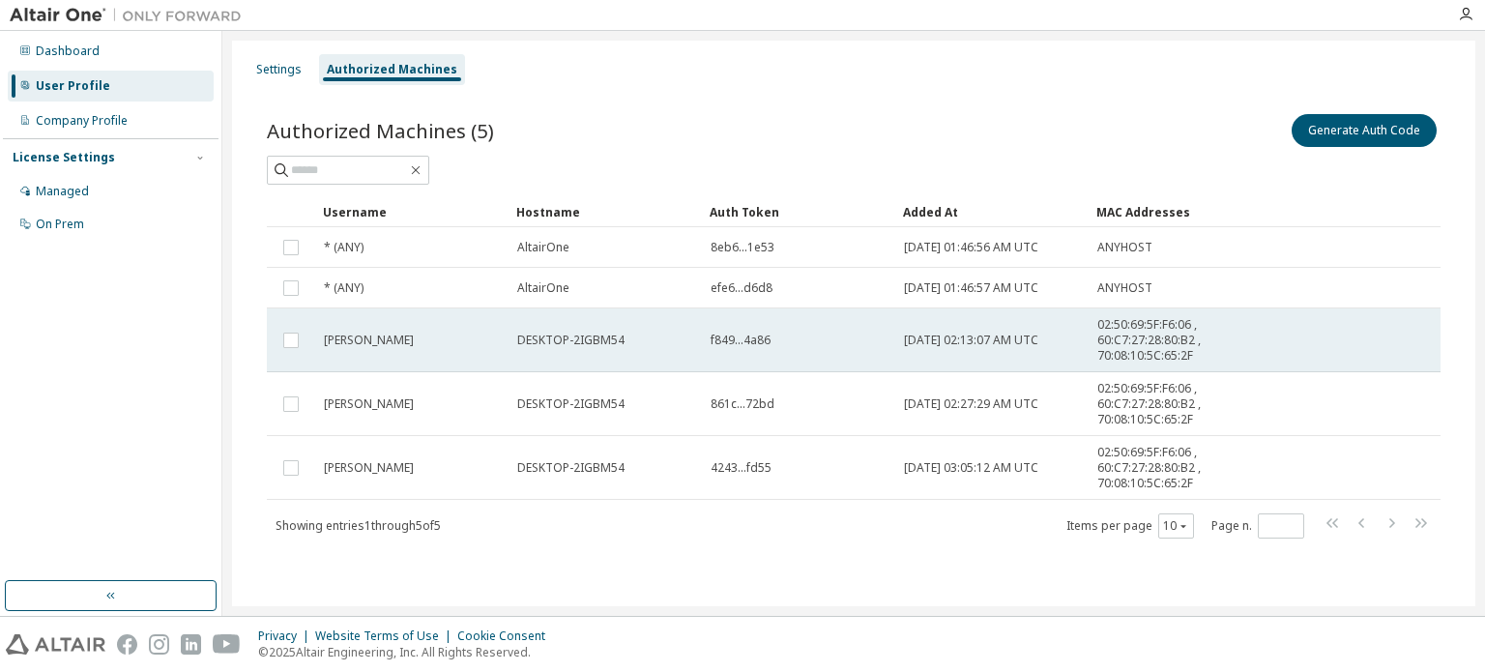
click at [426, 330] on td "[PERSON_NAME]" at bounding box center [411, 340] width 193 height 64
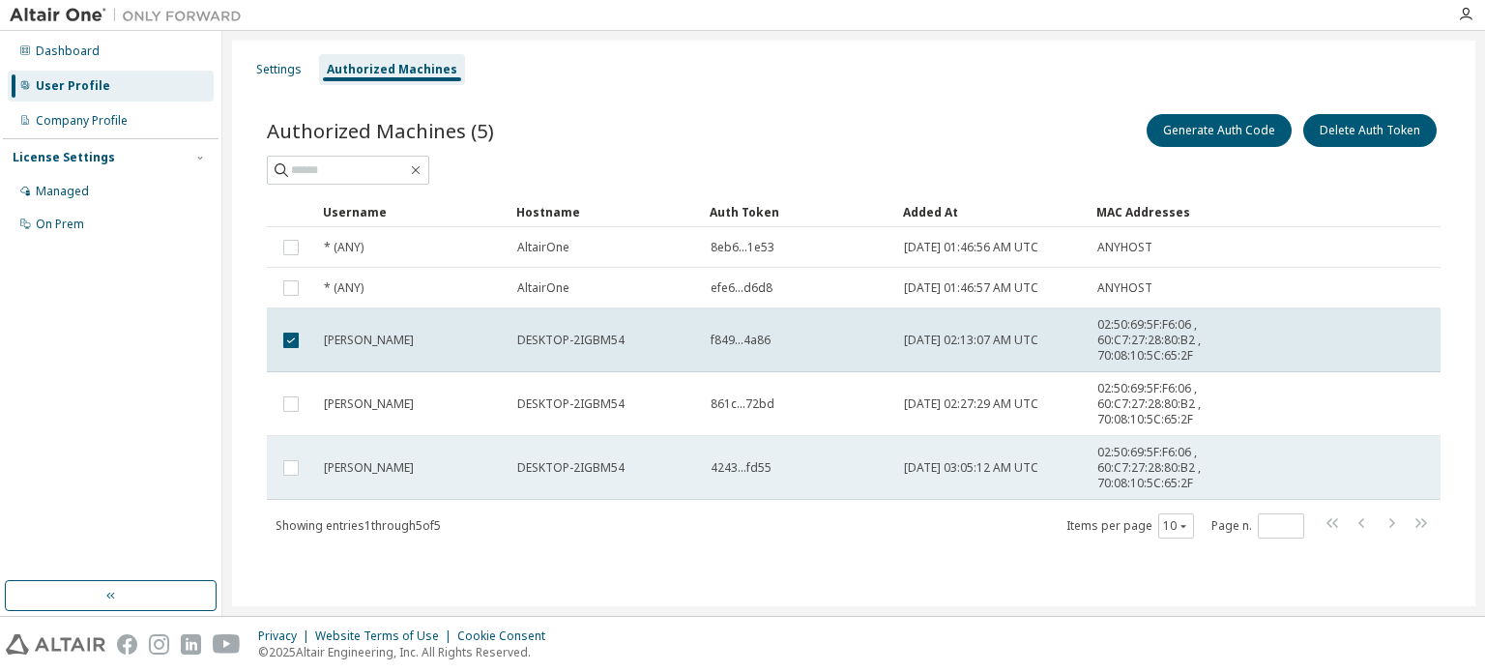
click at [417, 482] on td "[PERSON_NAME]" at bounding box center [411, 468] width 193 height 64
click at [410, 436] on td "[PERSON_NAME]" at bounding box center [411, 468] width 193 height 64
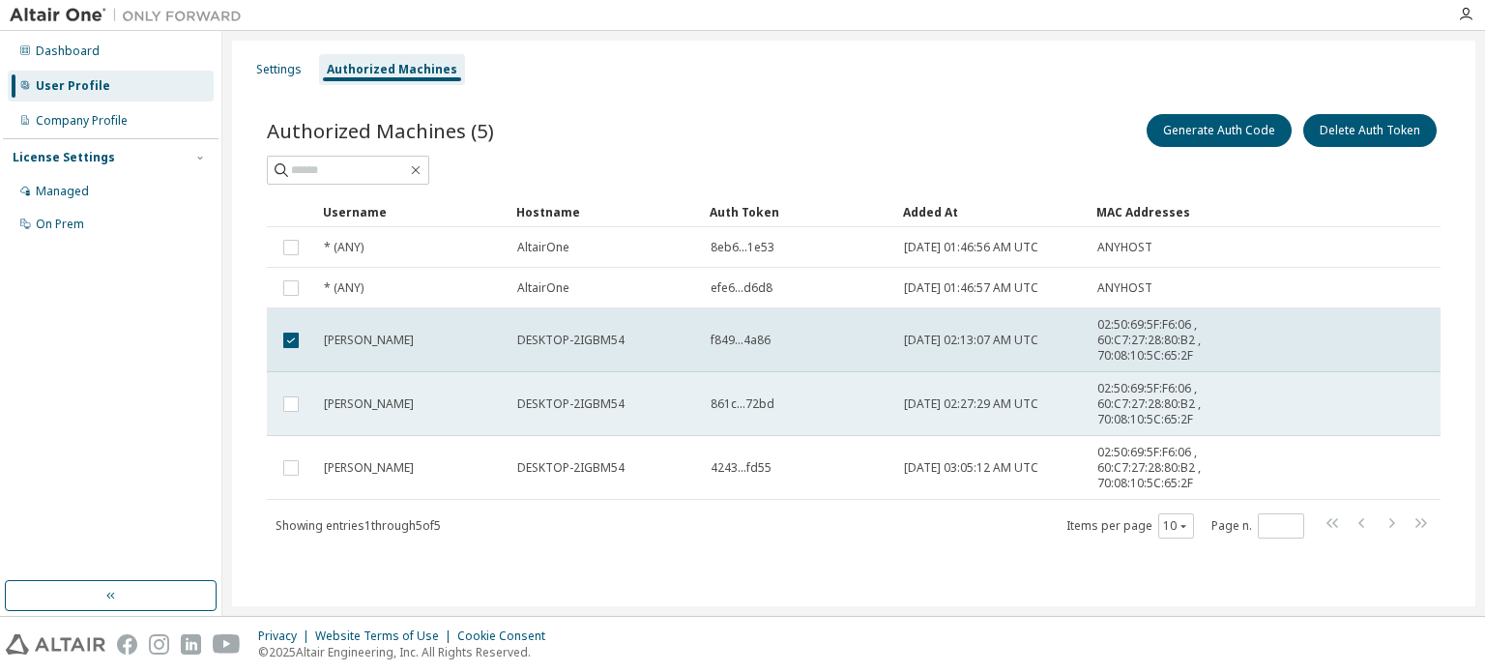
click at [392, 430] on td "[PERSON_NAME]" at bounding box center [411, 404] width 193 height 64
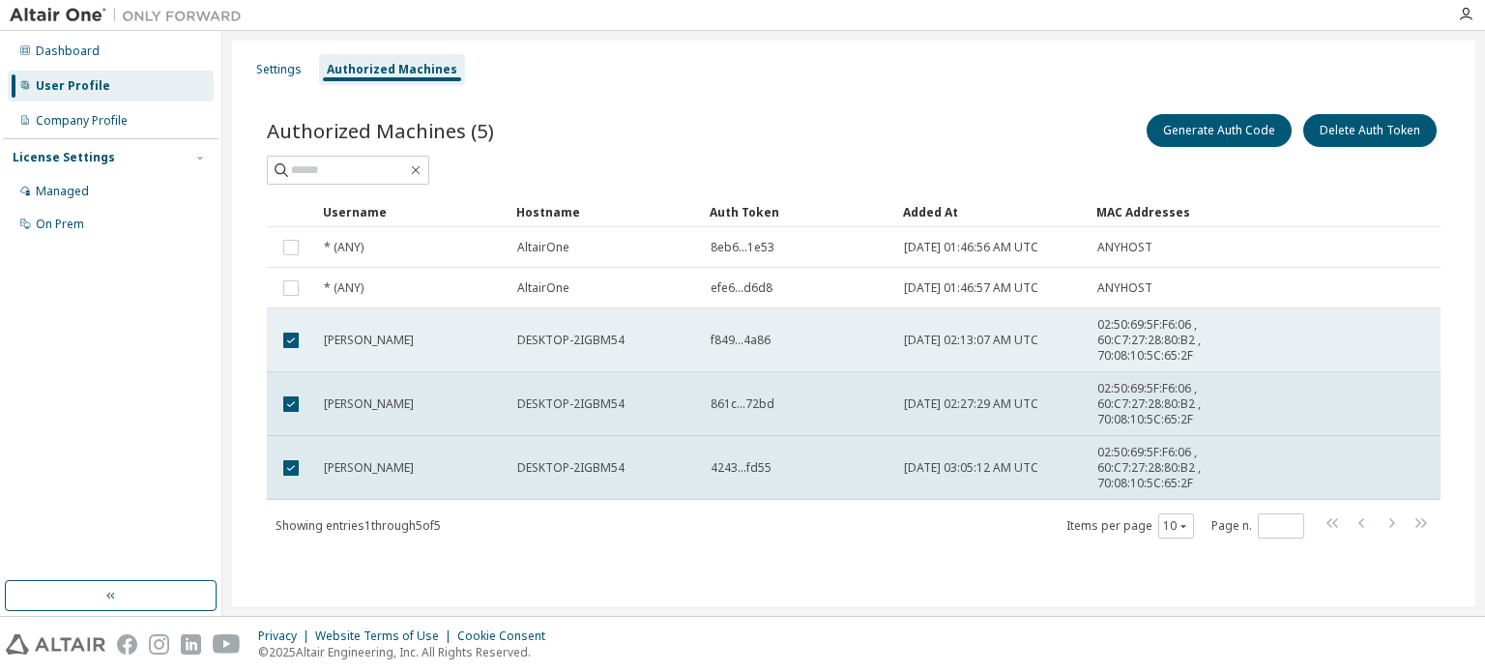
click at [421, 313] on td "[PERSON_NAME]" at bounding box center [411, 340] width 193 height 64
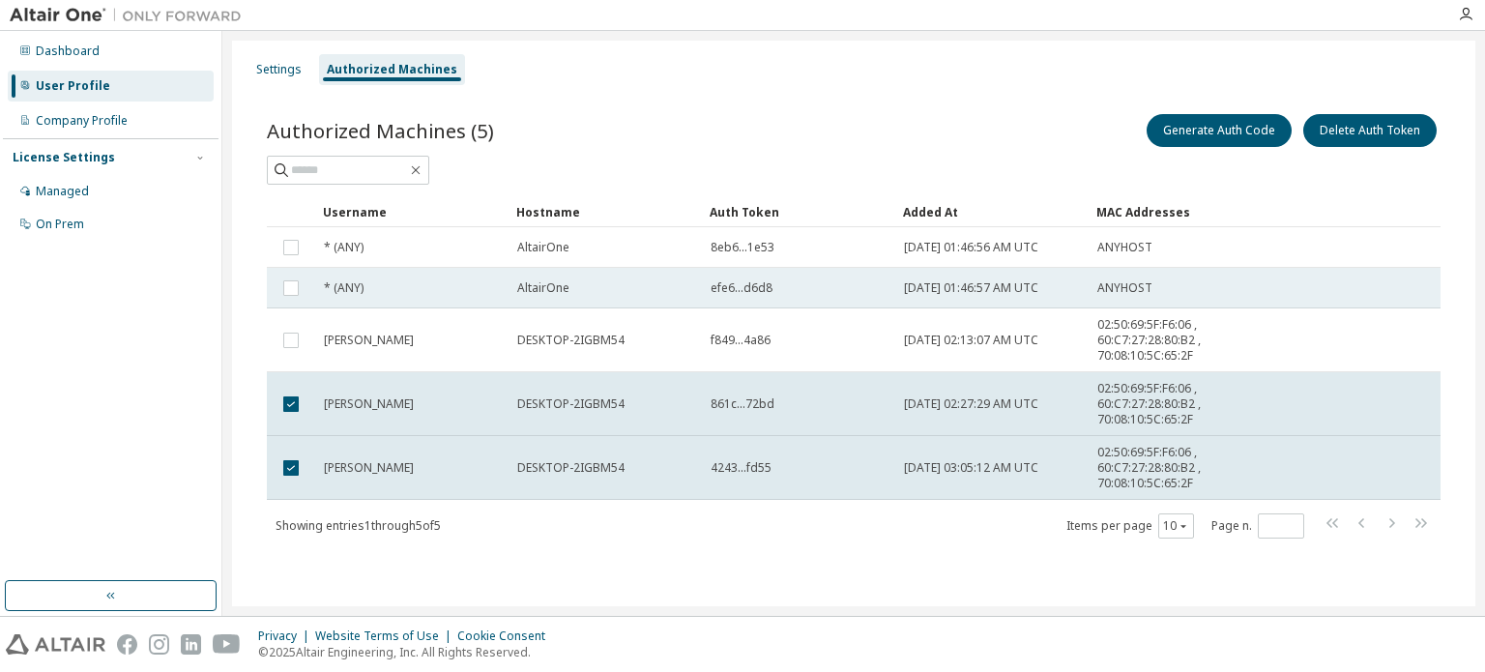
click at [421, 305] on td "* (ANY)" at bounding box center [411, 288] width 193 height 41
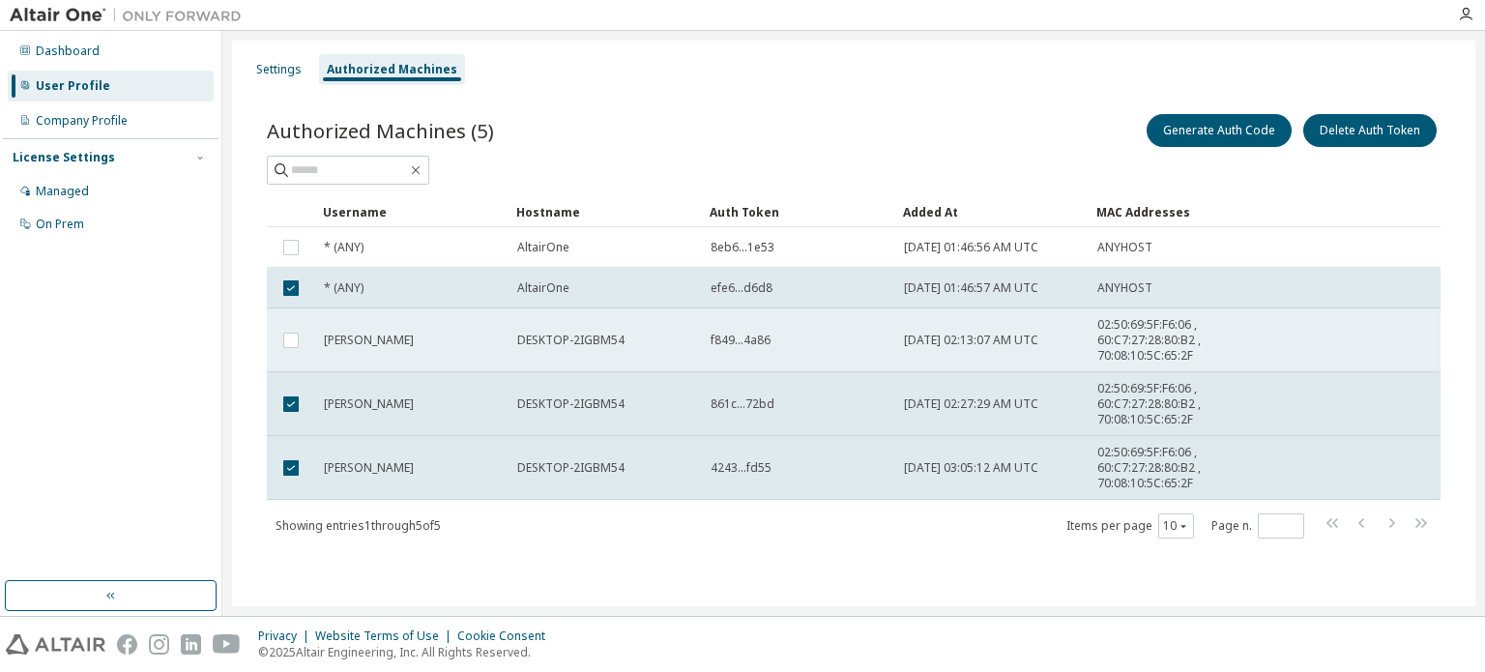
click at [419, 322] on td "[PERSON_NAME]" at bounding box center [411, 340] width 193 height 64
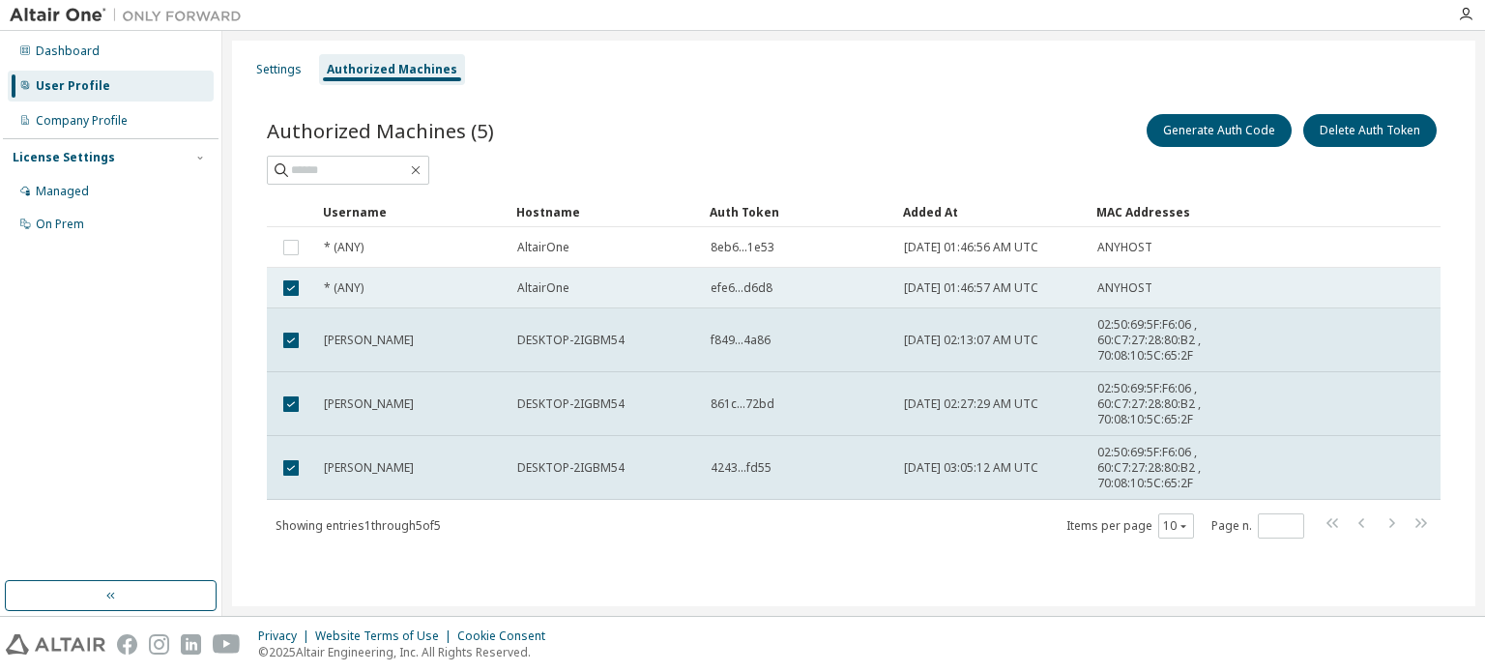
click at [649, 293] on div "AltairOne" at bounding box center [605, 287] width 176 height 15
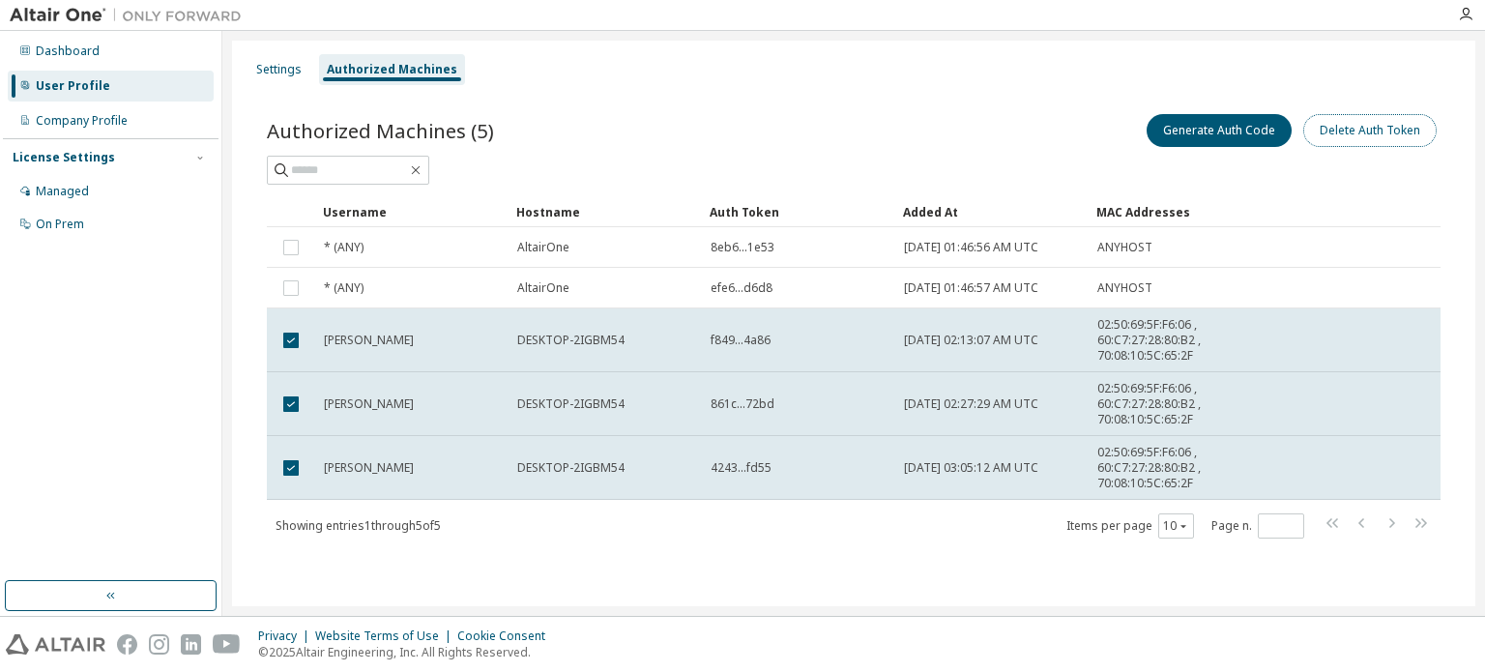
click at [1338, 130] on button "Delete Auth Token" at bounding box center [1369, 130] width 133 height 33
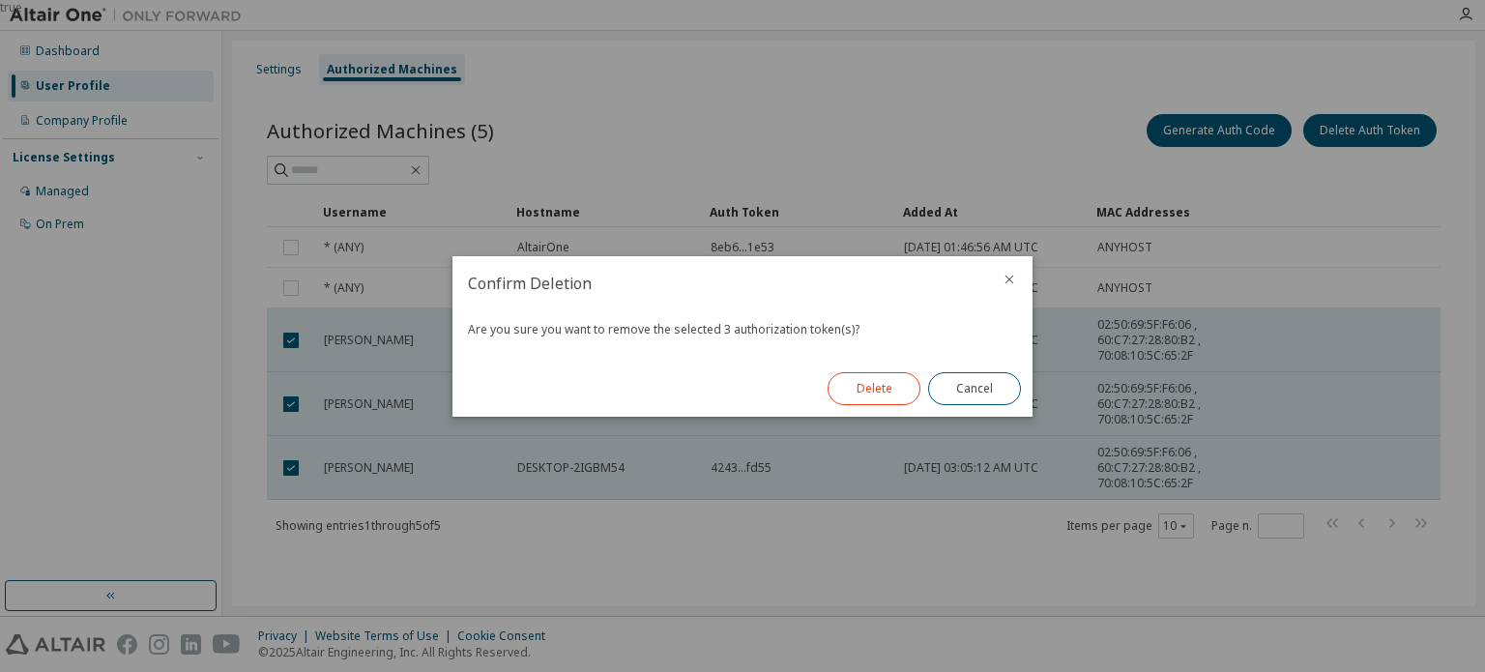
click at [874, 378] on button "Delete" at bounding box center [873, 388] width 93 height 33
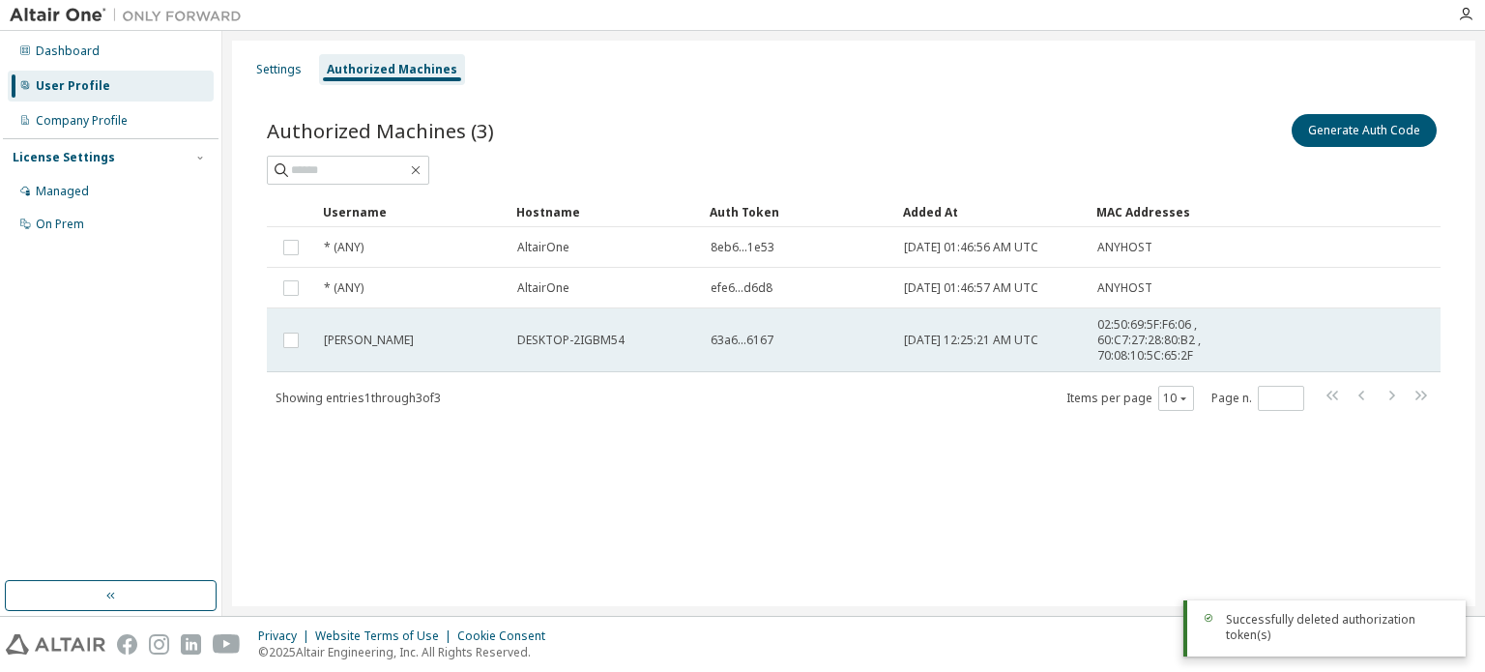
click at [819, 347] on td "63a6...6167" at bounding box center [798, 340] width 193 height 64
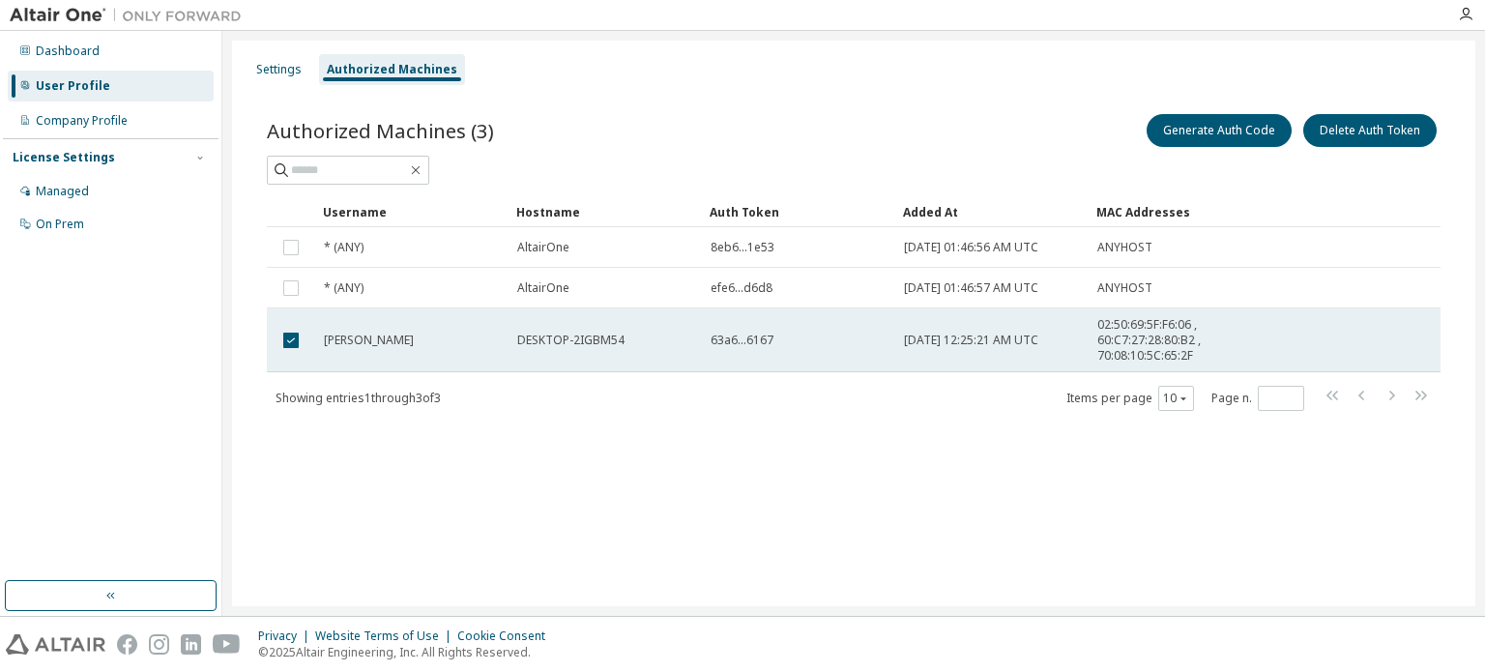
click at [877, 339] on div "63a6...6167" at bounding box center [798, 339] width 176 height 15
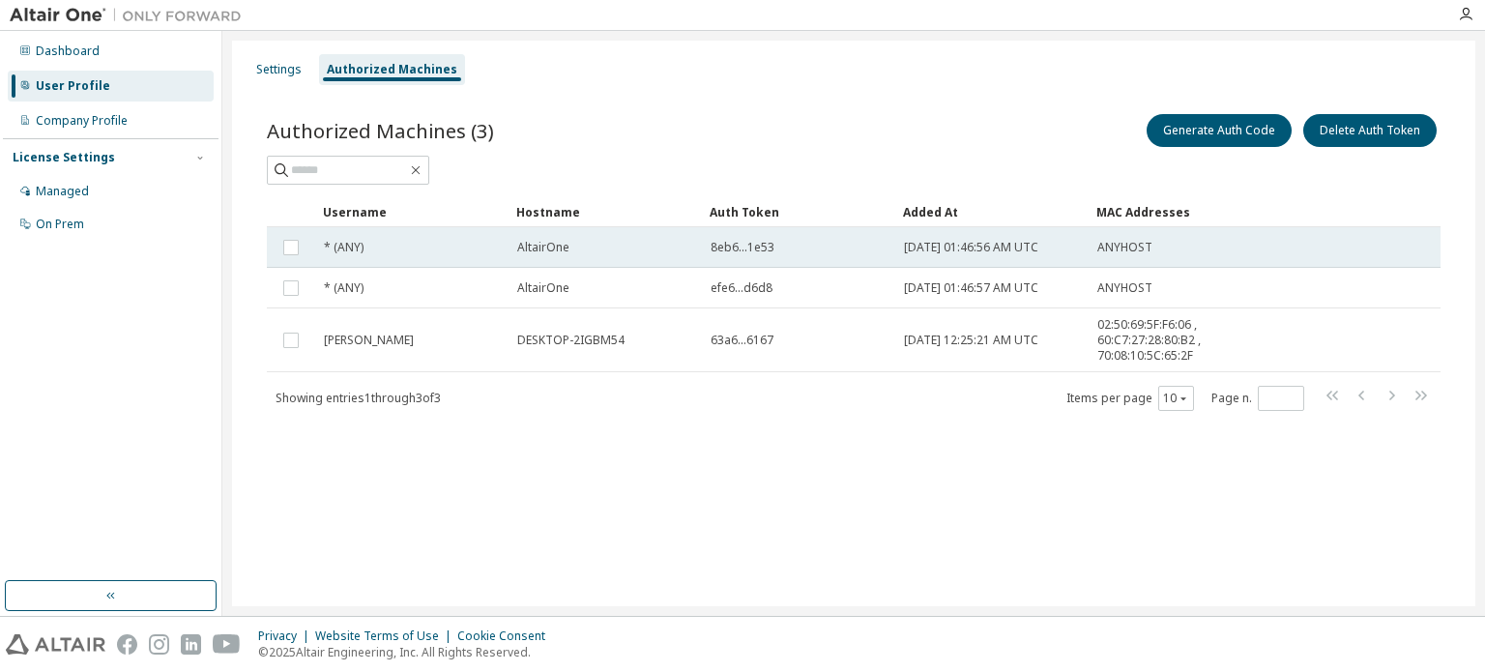
click at [749, 246] on span "8eb6...1e53" at bounding box center [742, 247] width 64 height 15
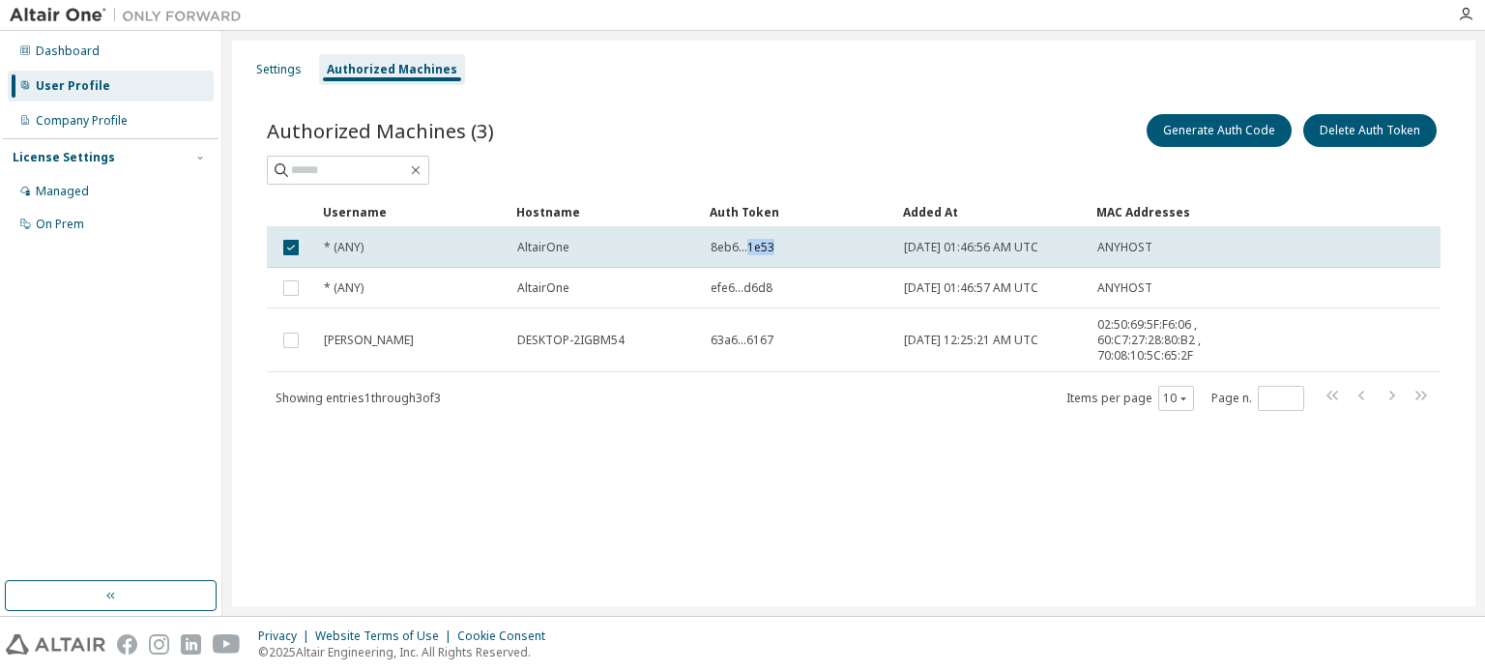
click at [749, 246] on span "8eb6...1e53" at bounding box center [742, 247] width 64 height 15
click at [744, 246] on span "8eb6...1e53" at bounding box center [742, 247] width 64 height 15
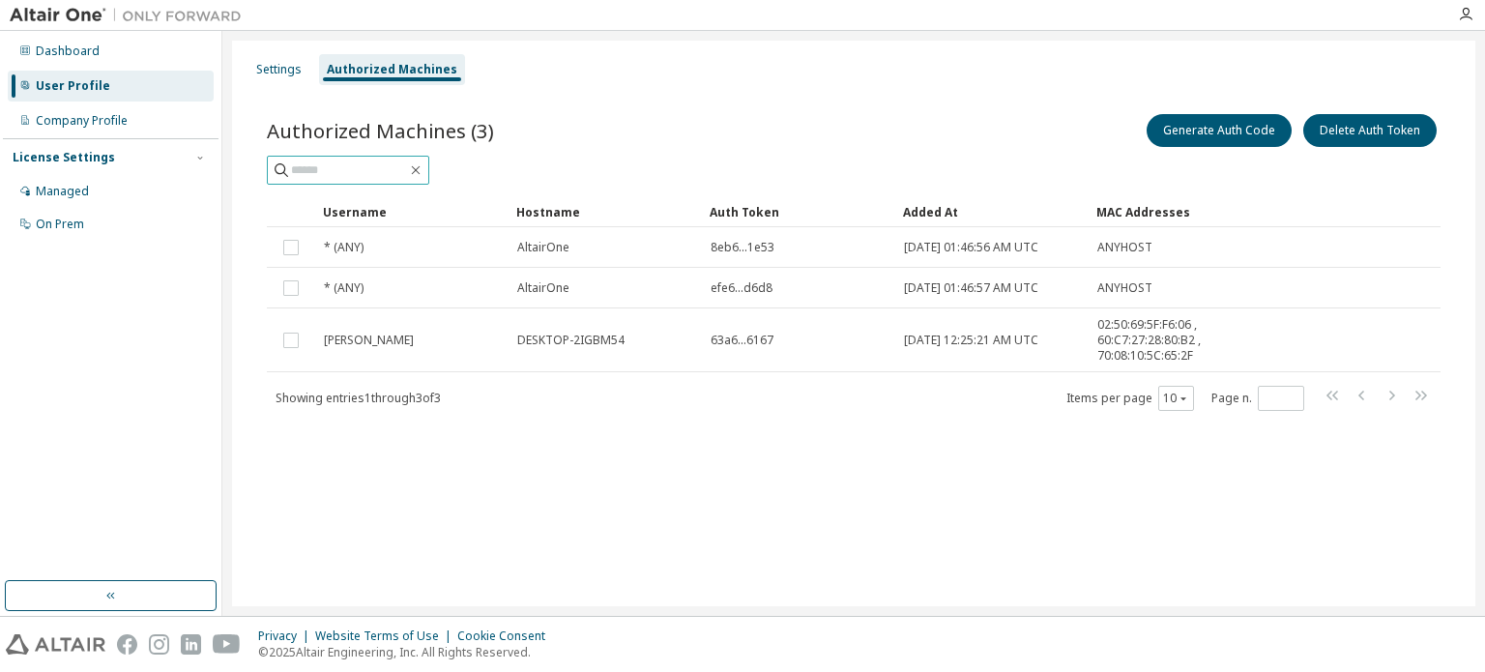
click at [313, 175] on input "text" at bounding box center [349, 169] width 116 height 19
click at [615, 149] on div "Authorized Machines (3) Generate Auth Code Delete Auth Token" at bounding box center [853, 130] width 1173 height 41
drag, startPoint x: 906, startPoint y: 211, endPoint x: 949, endPoint y: 215, distance: 43.7
click at [949, 215] on div "Added At" at bounding box center [992, 211] width 178 height 31
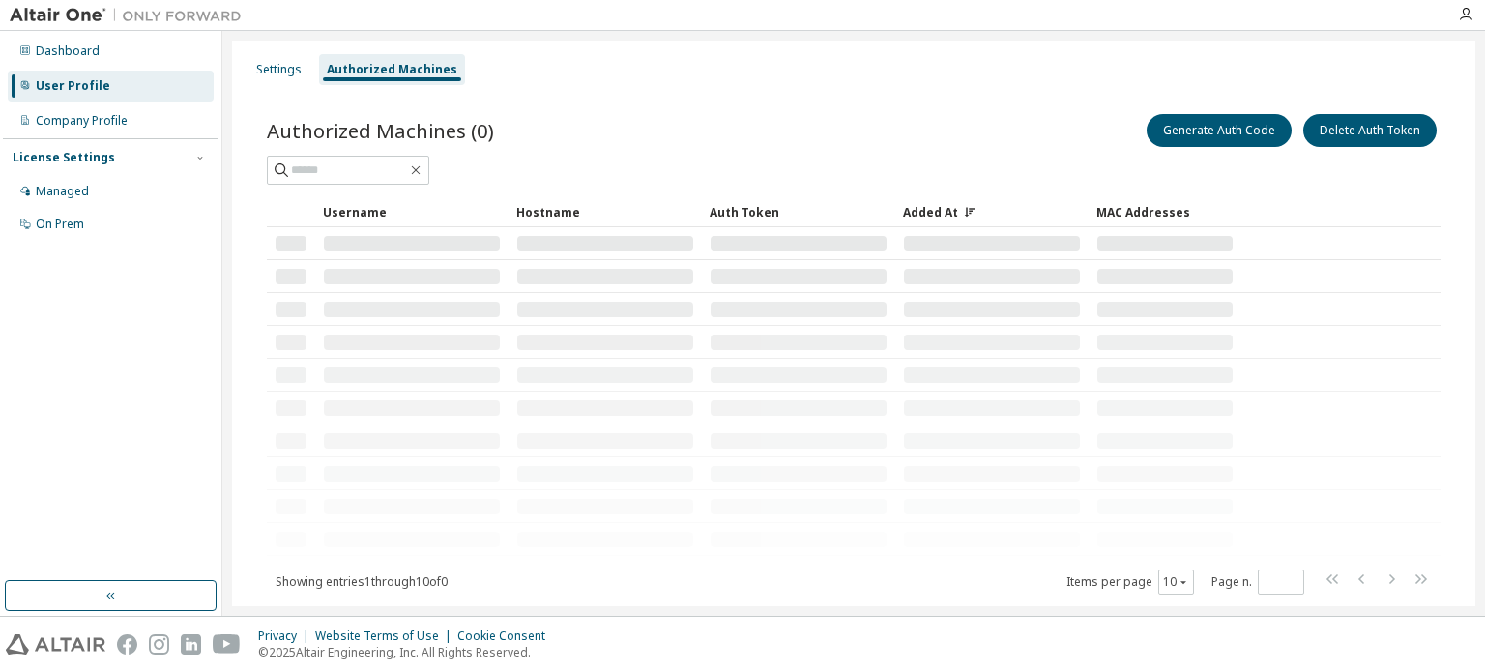
click at [949, 215] on div "Added At" at bounding box center [992, 211] width 178 height 31
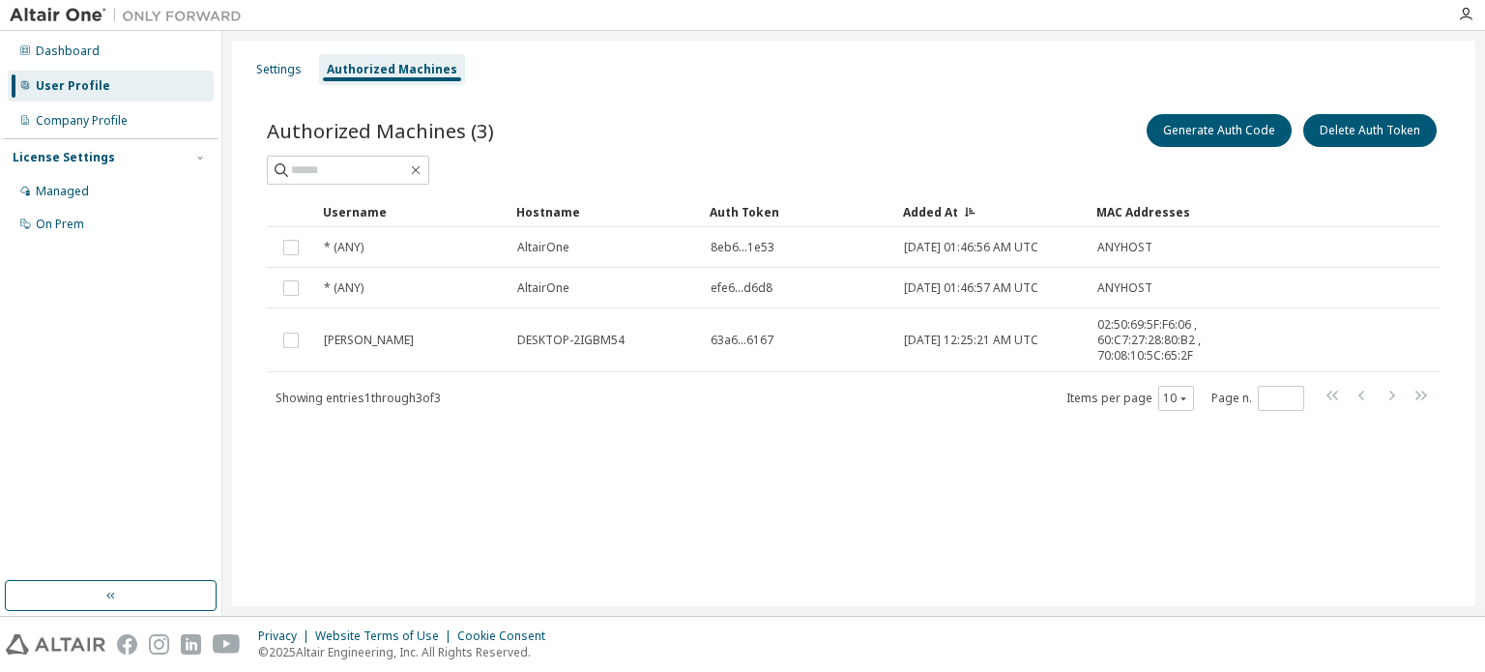
click at [949, 215] on div "Added At" at bounding box center [992, 211] width 178 height 31
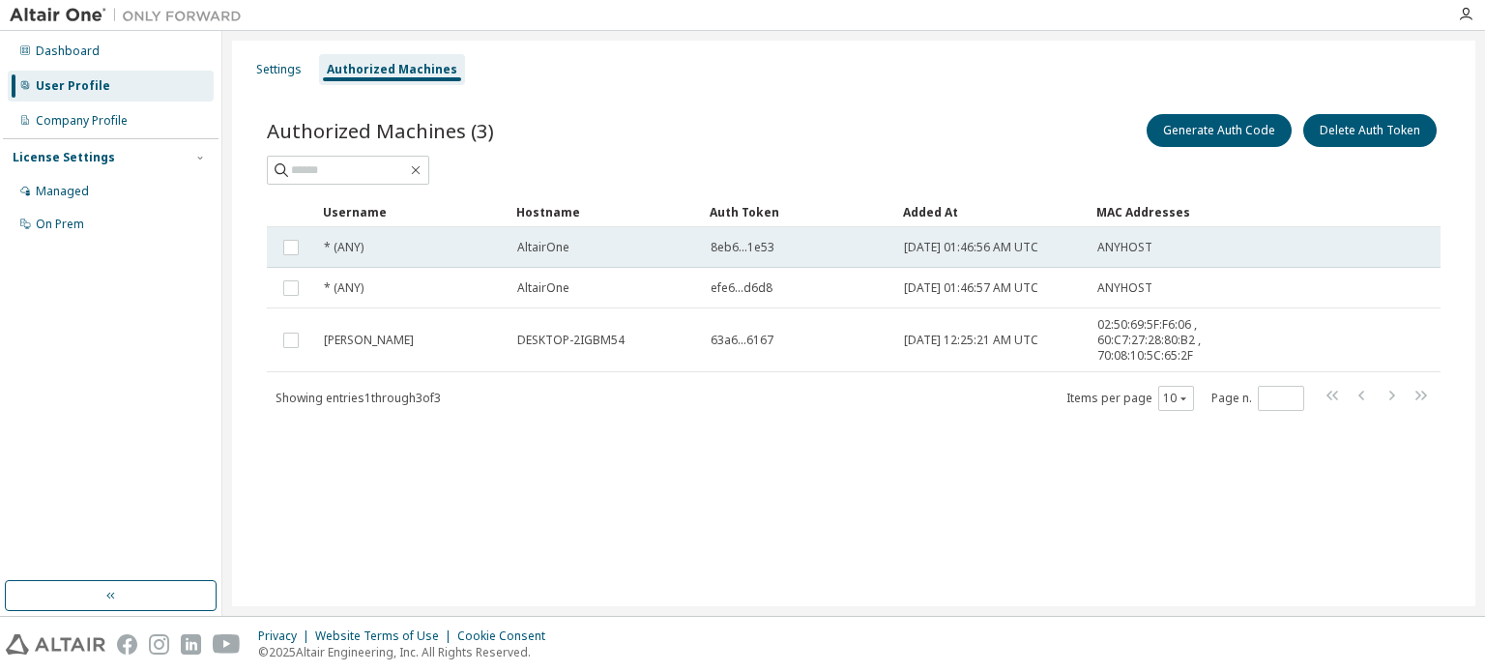
click at [764, 247] on span "8eb6...1e53" at bounding box center [742, 247] width 64 height 15
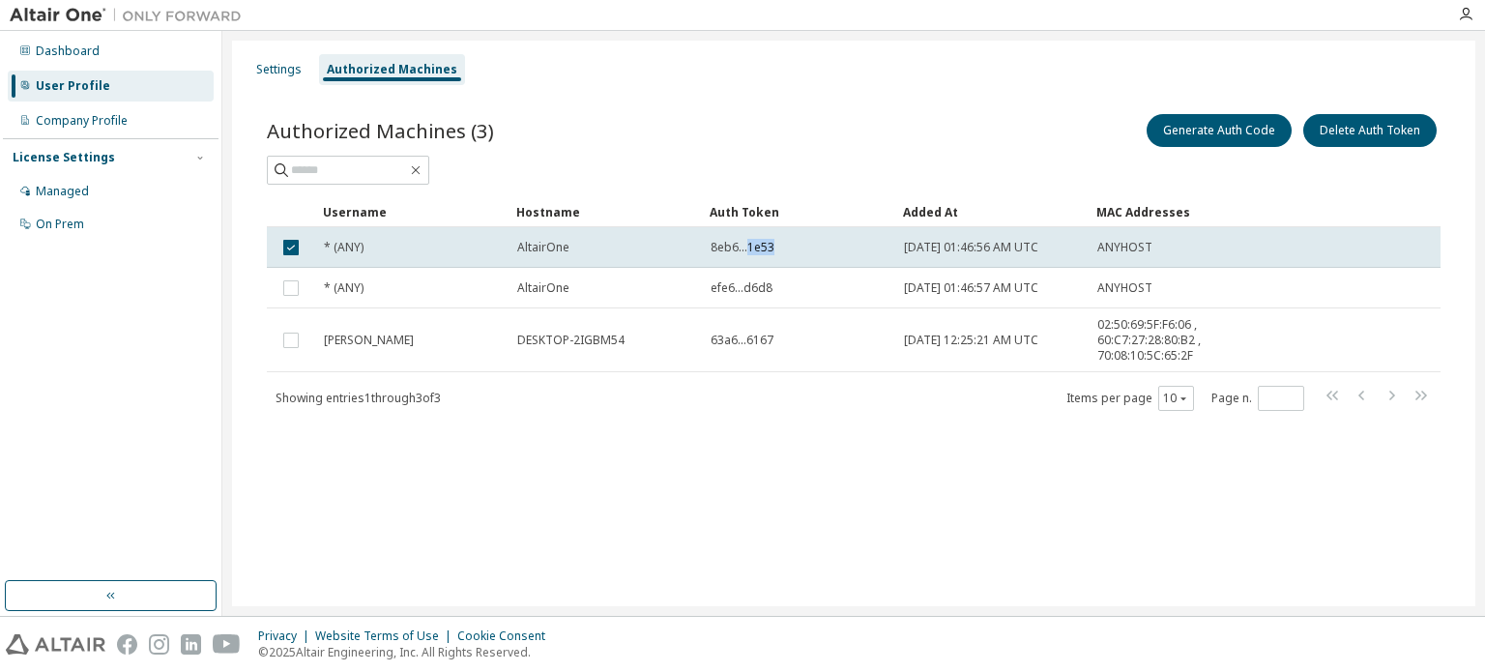
click at [764, 247] on span "8eb6...1e53" at bounding box center [742, 247] width 64 height 15
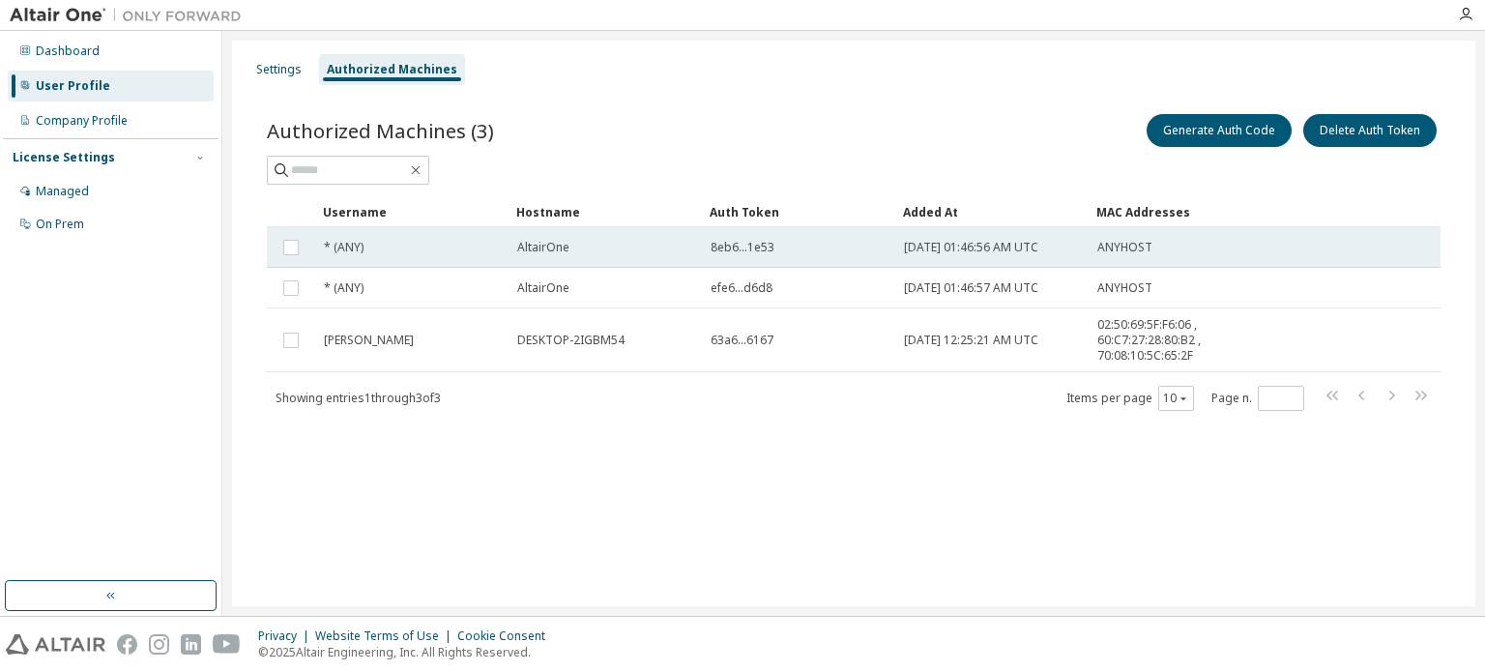
click at [761, 245] on span "8eb6...1e53" at bounding box center [742, 247] width 64 height 15
click at [707, 243] on td "8eb6...1e53" at bounding box center [798, 247] width 193 height 41
drag, startPoint x: 710, startPoint y: 247, endPoint x: 785, endPoint y: 250, distance: 74.5
click at [785, 250] on div "8eb6...1e53" at bounding box center [798, 247] width 176 height 15
drag, startPoint x: 765, startPoint y: 245, endPoint x: 750, endPoint y: 252, distance: 17.3
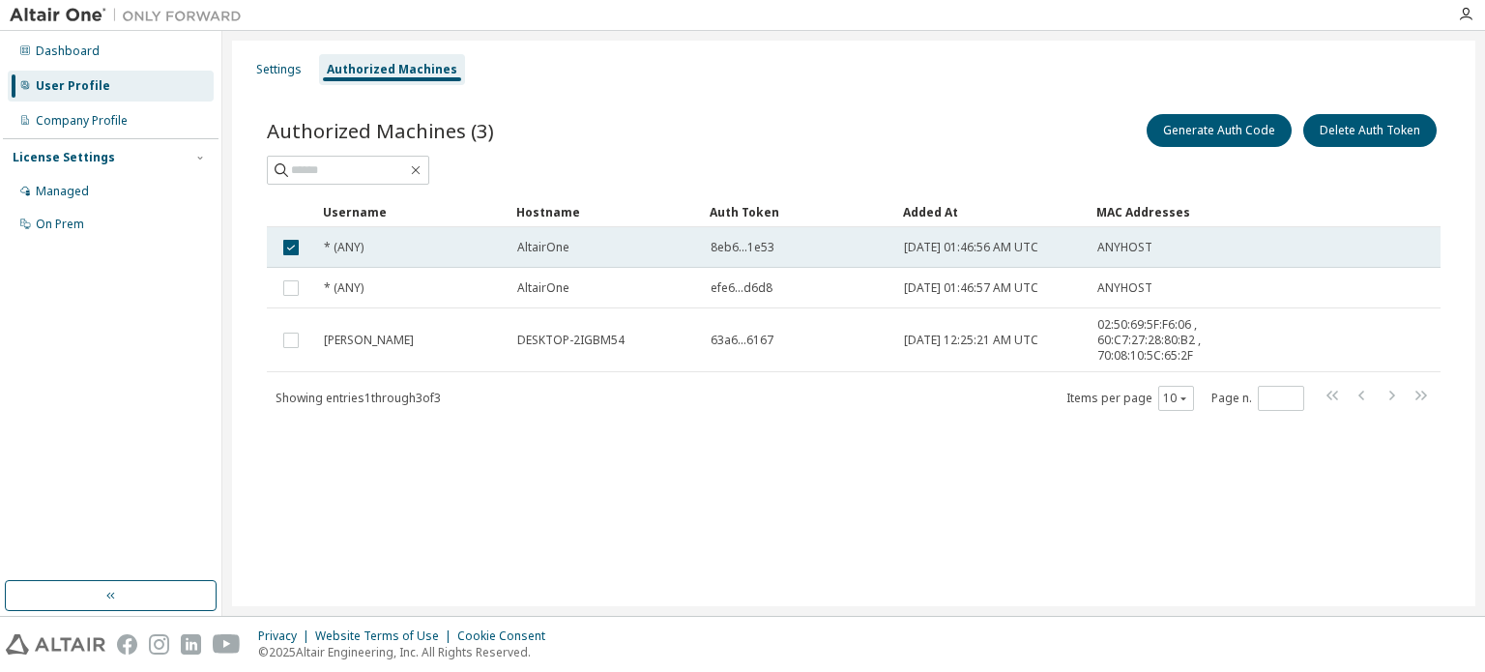
click at [750, 252] on span "8eb6...1e53" at bounding box center [742, 247] width 64 height 15
click at [804, 250] on div "8eb6...1e53" at bounding box center [798, 247] width 176 height 15
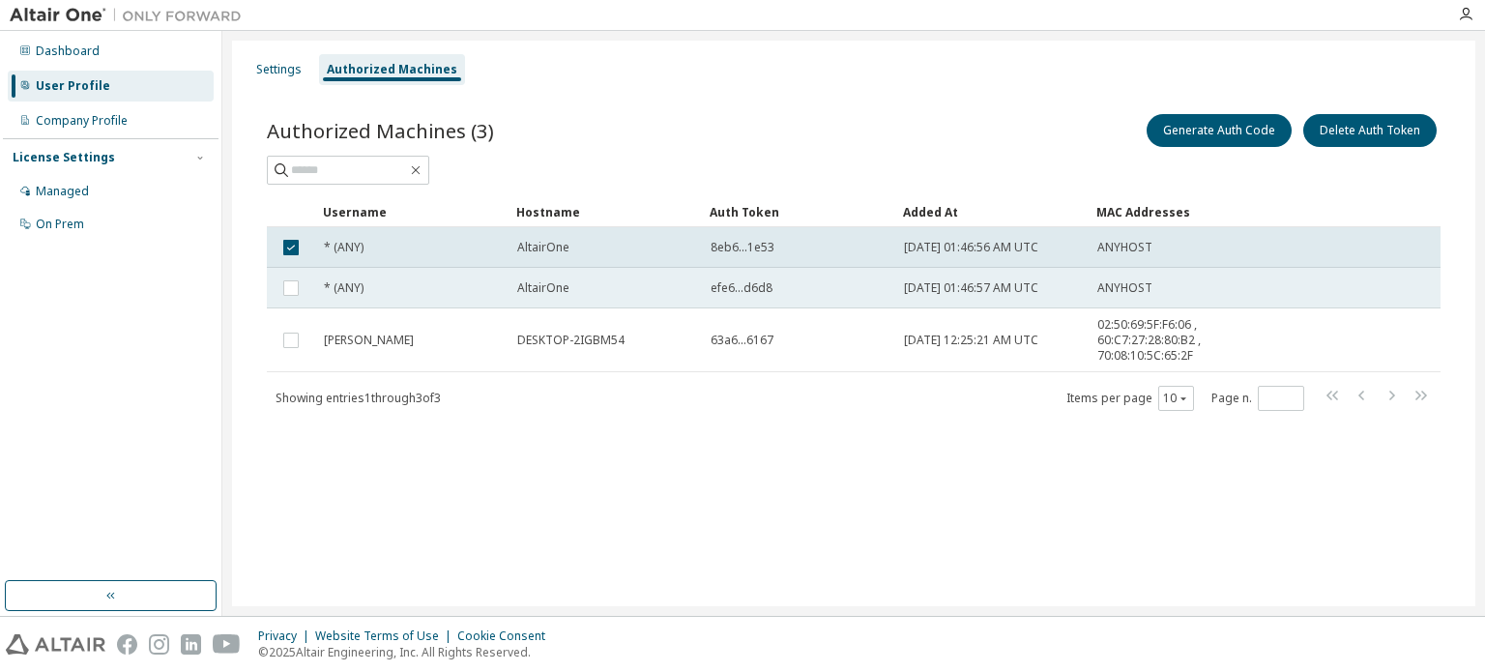
click at [807, 277] on td "efe6...d6d8" at bounding box center [798, 288] width 193 height 41
click at [793, 295] on td "efe6...d6d8" at bounding box center [798, 288] width 193 height 41
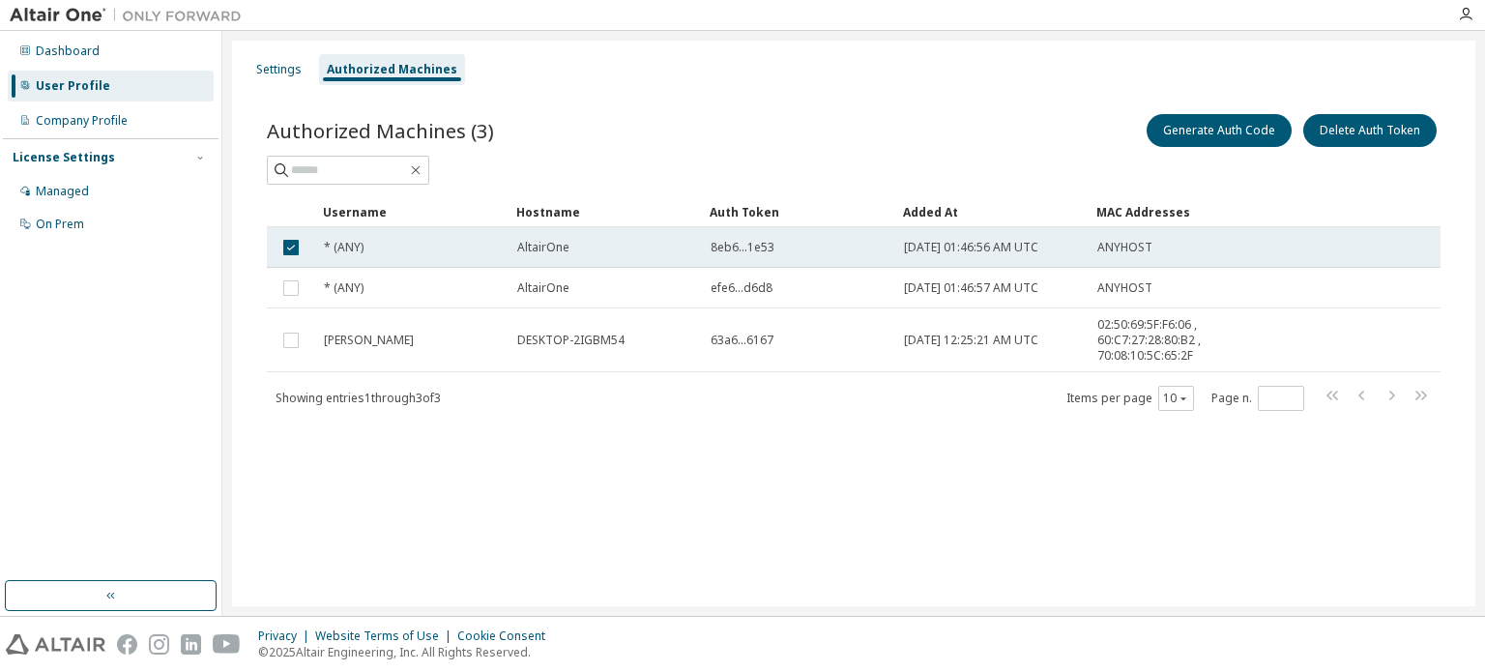
click at [796, 258] on td "8eb6...1e53" at bounding box center [798, 247] width 193 height 41
click at [743, 251] on span "8eb6...1e53" at bounding box center [742, 247] width 64 height 15
click at [735, 251] on span "8eb6...1e53" at bounding box center [742, 247] width 64 height 15
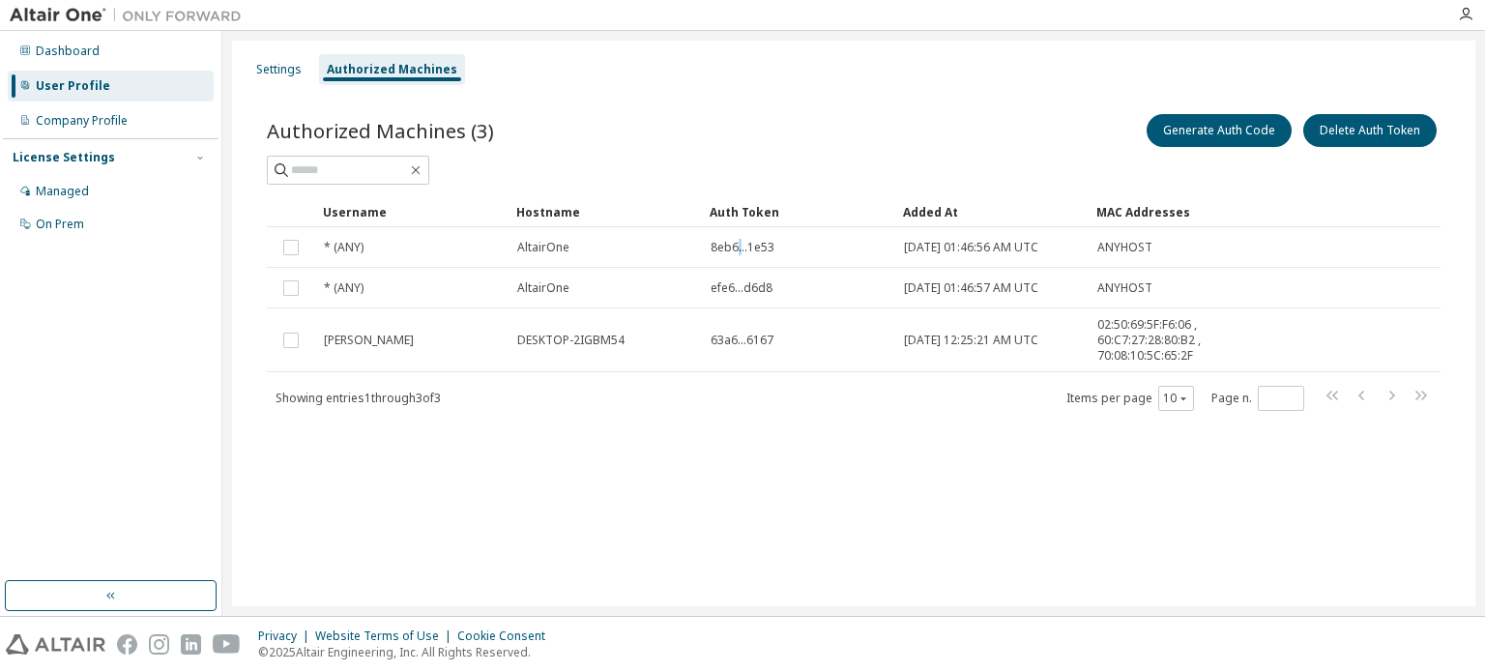
click at [735, 251] on span "8eb6...1e53" at bounding box center [742, 247] width 64 height 15
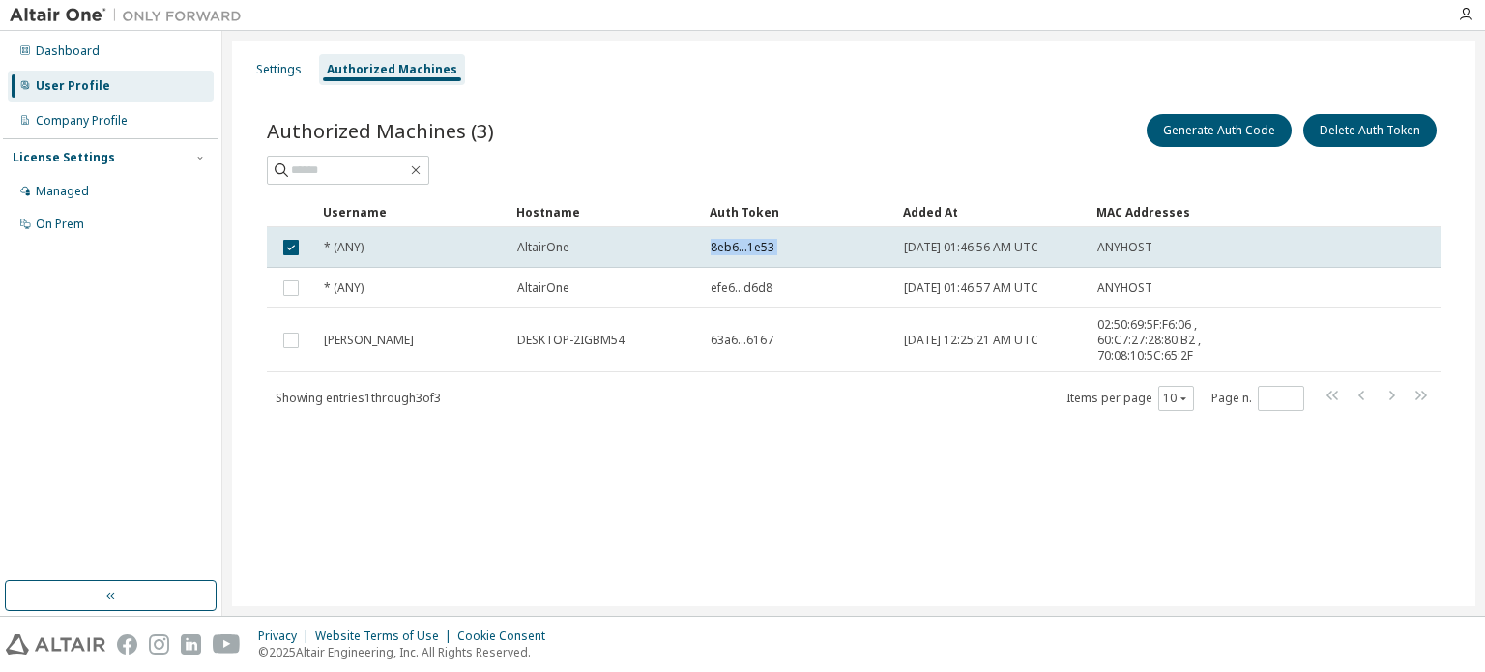
click at [735, 251] on span "8eb6...1e53" at bounding box center [742, 247] width 64 height 15
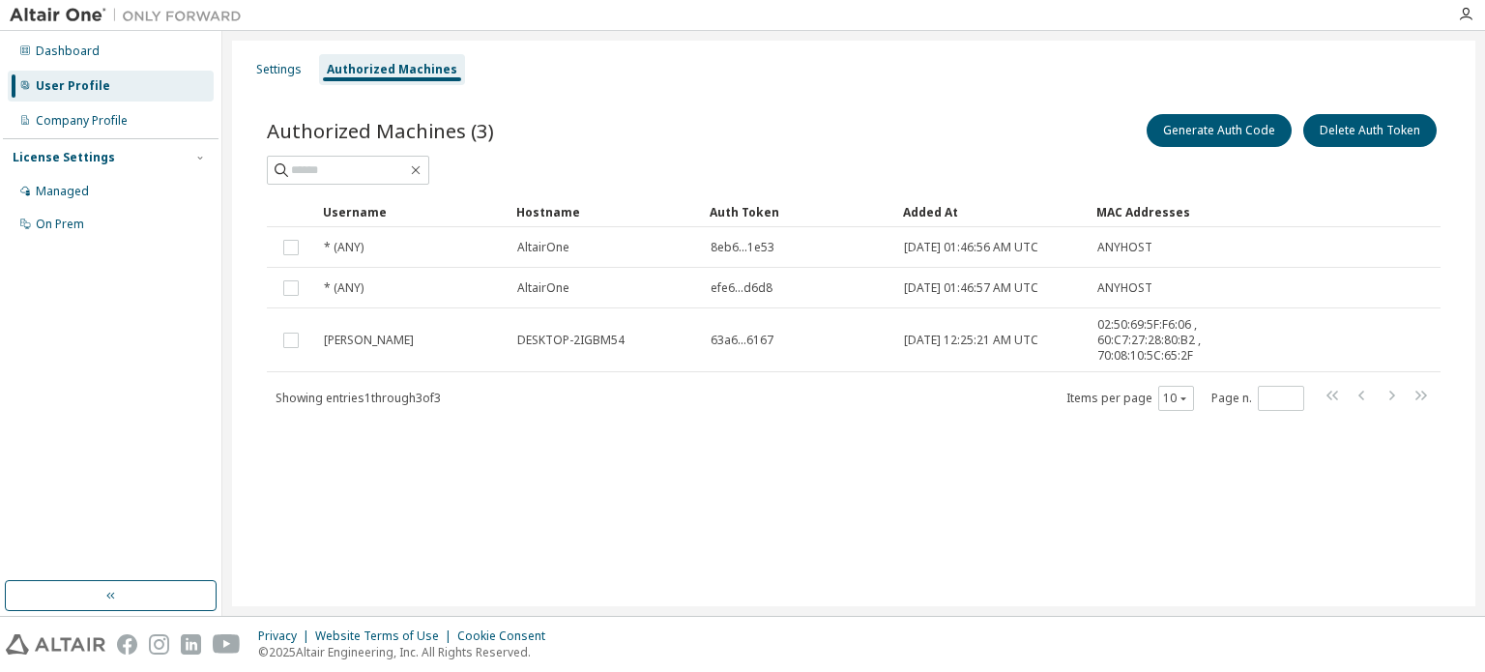
click at [735, 251] on span "8eb6...1e53" at bounding box center [742, 247] width 64 height 15
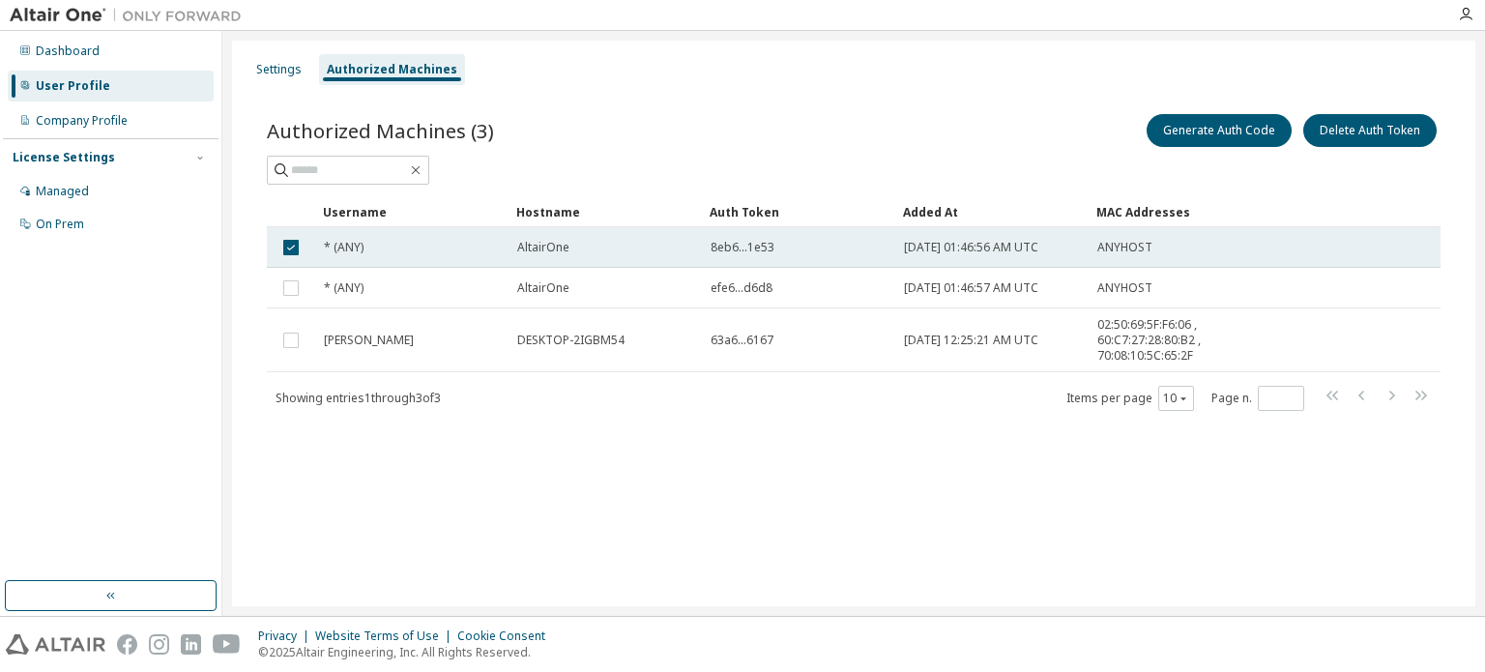
click at [802, 262] on td "8eb6...1e53" at bounding box center [798, 247] width 193 height 41
drag, startPoint x: 892, startPoint y: 253, endPoint x: 1110, endPoint y: 250, distance: 217.5
click at [1110, 250] on tr "* (ANY) AltairOne 8eb6...1e53 [DATE] 01:46:56 AM UTC ANYHOST" at bounding box center [853, 247] width 1173 height 41
click at [1191, 243] on div "ANYHOST" at bounding box center [1169, 247] width 145 height 15
